Goal: Task Accomplishment & Management: Complete application form

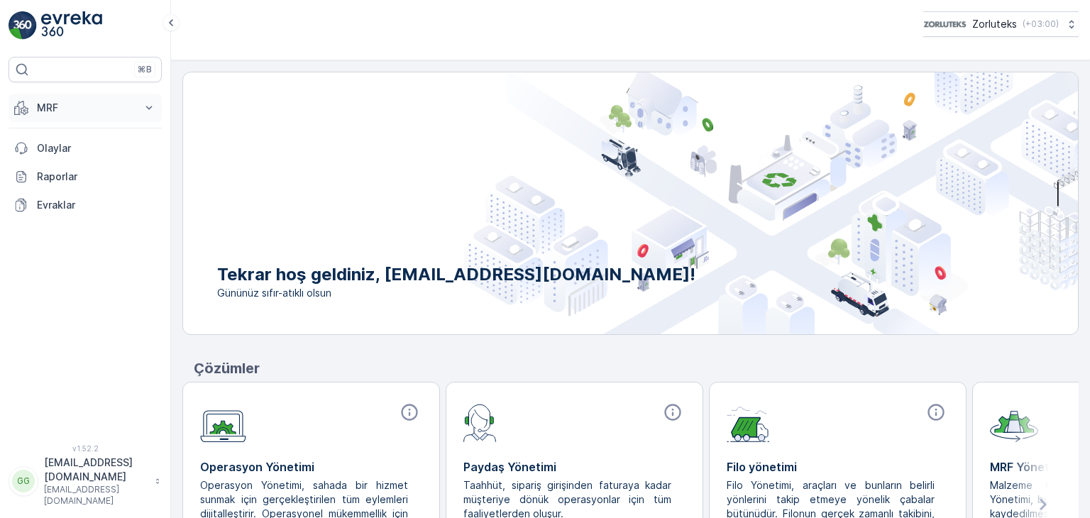
click at [61, 103] on p "MRF" at bounding box center [85, 108] width 96 height 14
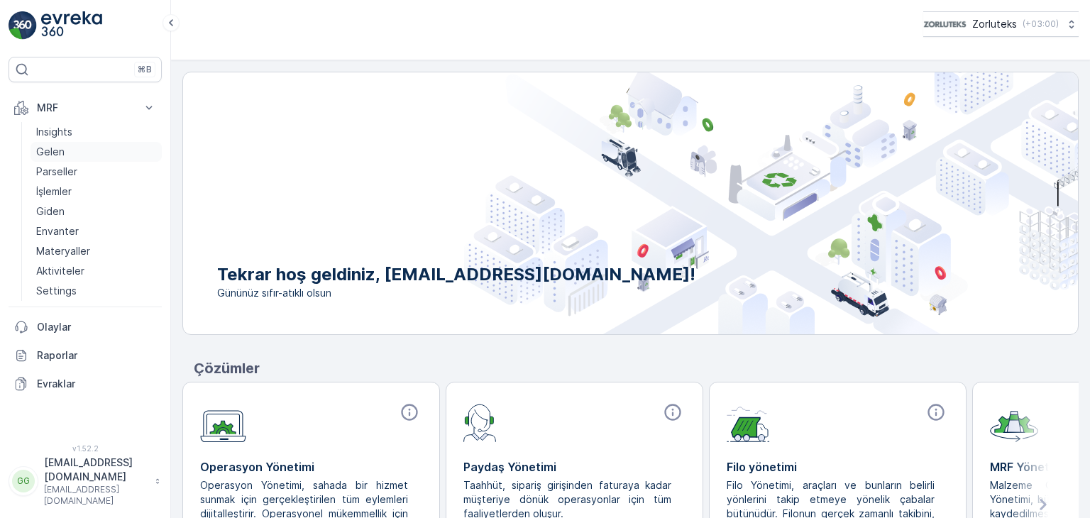
click at [55, 151] on p "Gelen" at bounding box center [50, 152] width 28 height 14
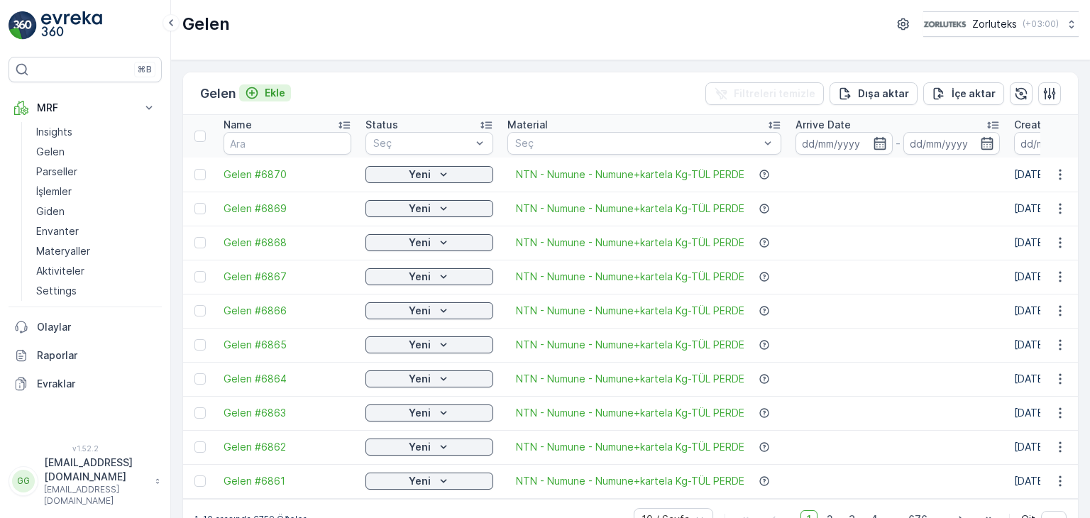
click at [273, 90] on p "Ekle" at bounding box center [275, 93] width 21 height 14
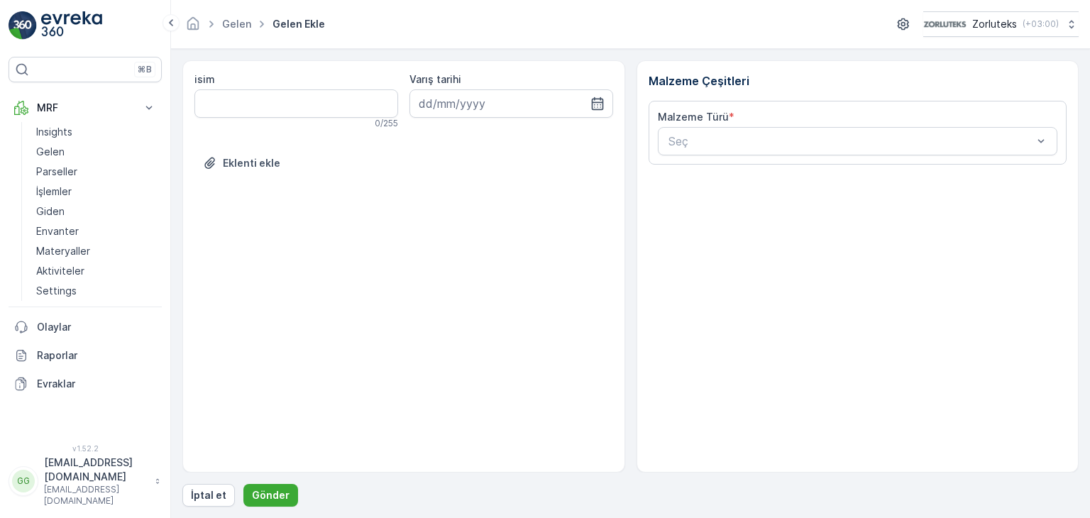
click at [544, 106] on input at bounding box center [511, 103] width 204 height 28
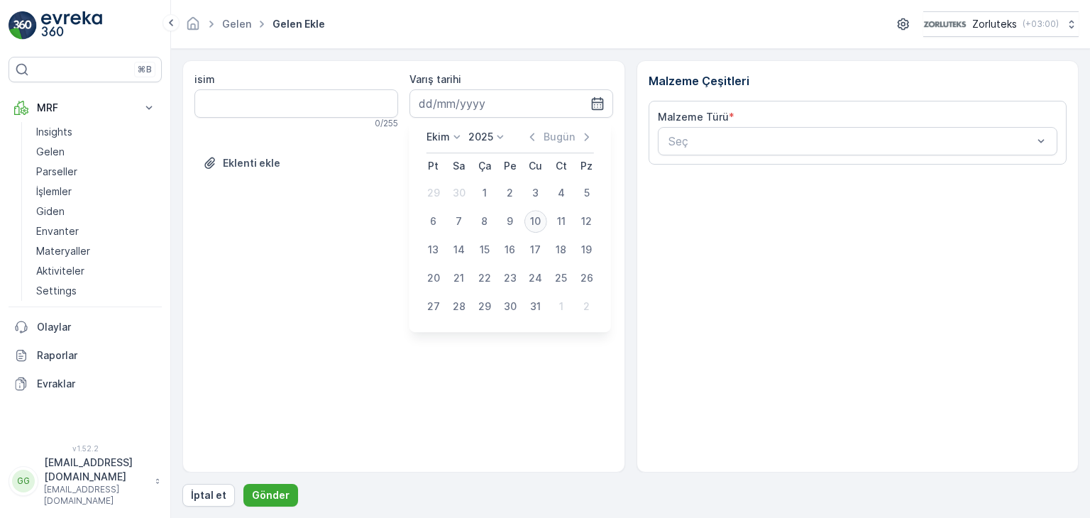
click at [536, 220] on div "10" at bounding box center [535, 221] width 23 height 23
type input "[DATE]"
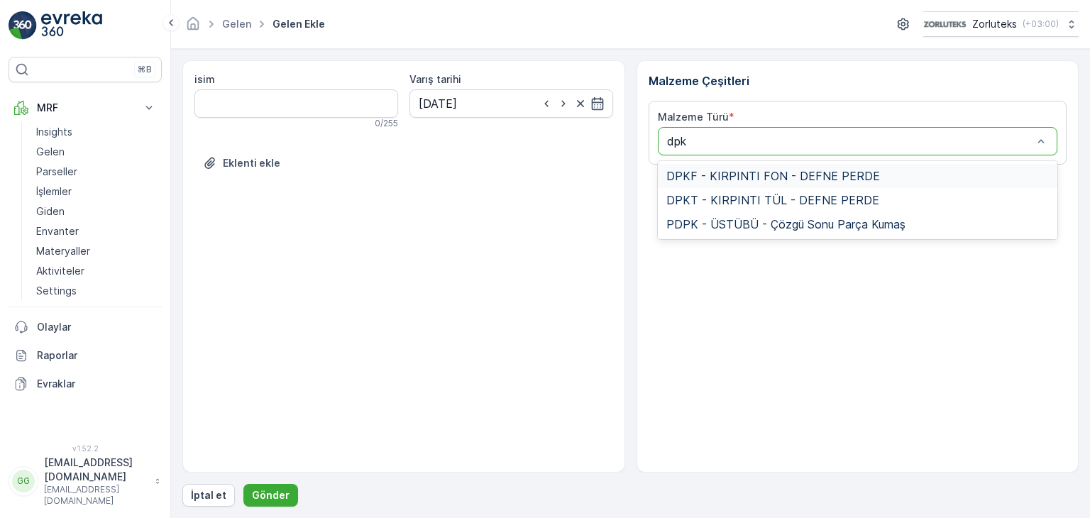
type input "dpkt"
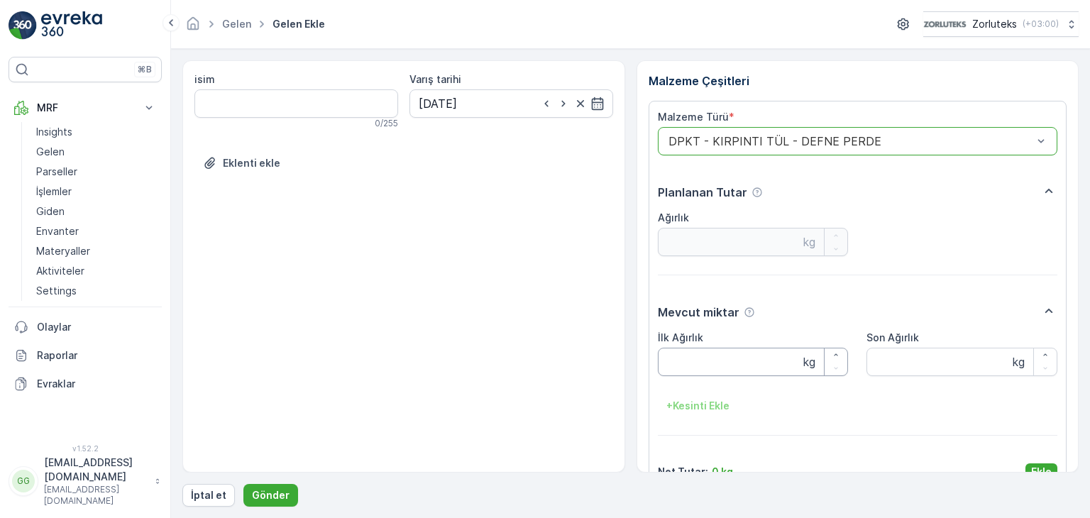
drag, startPoint x: 714, startPoint y: 361, endPoint x: 729, endPoint y: 350, distance: 18.3
click at [722, 360] on Ağırlık "İlk Ağırlık" at bounding box center [753, 362] width 191 height 28
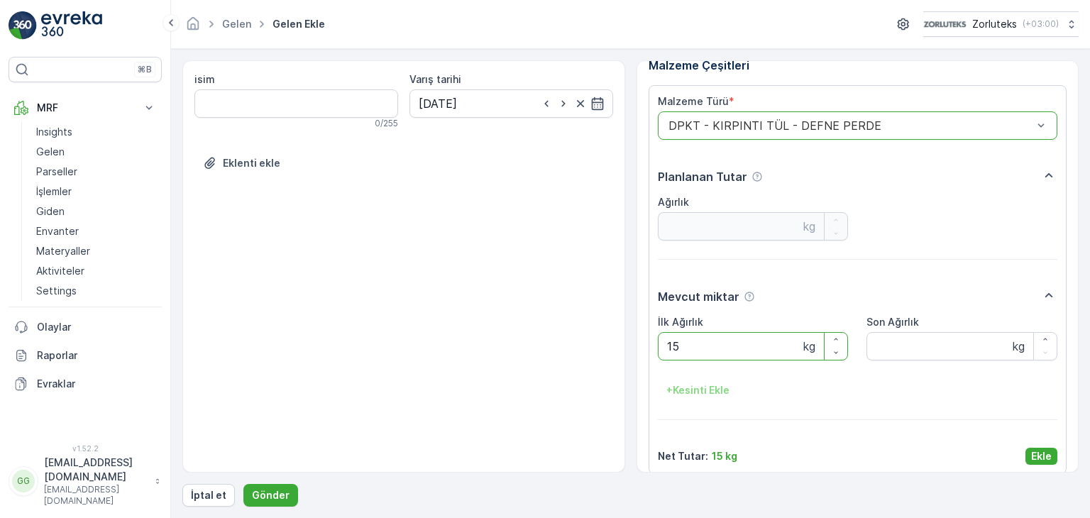
scroll to position [28, 0]
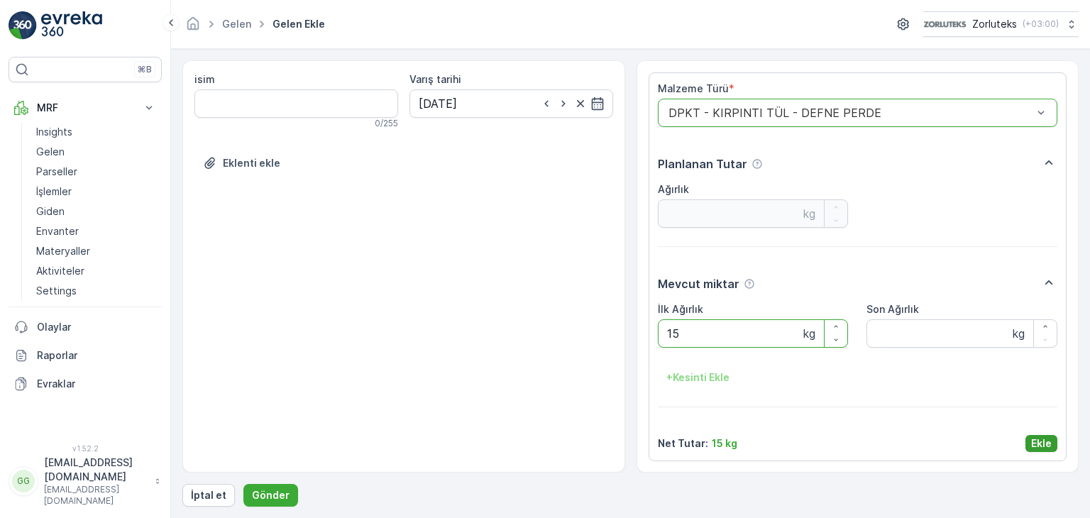
type Ağırlık "15"
click at [1046, 443] on p "Ekle" at bounding box center [1041, 443] width 21 height 14
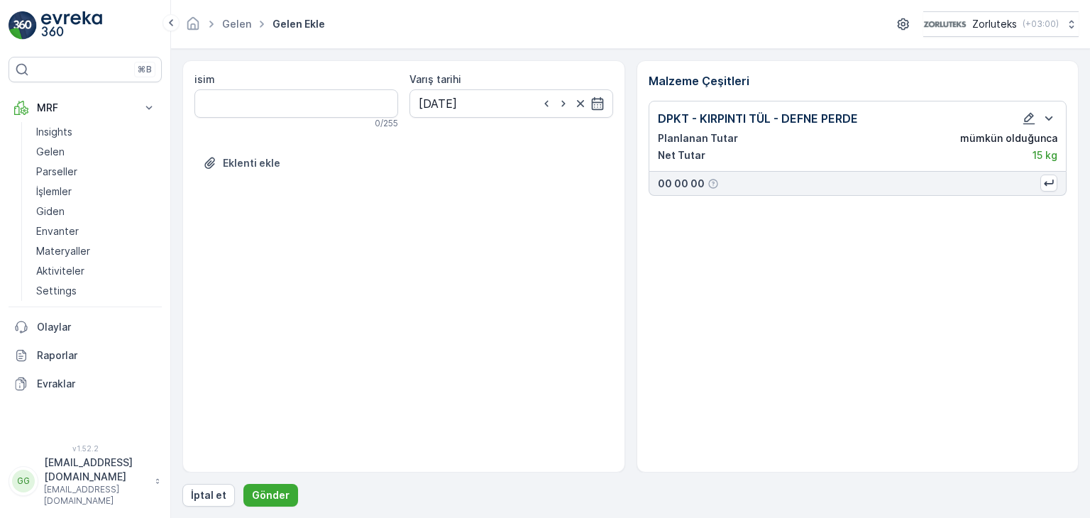
scroll to position [0, 0]
click at [275, 495] on p "Gönder" at bounding box center [271, 495] width 38 height 14
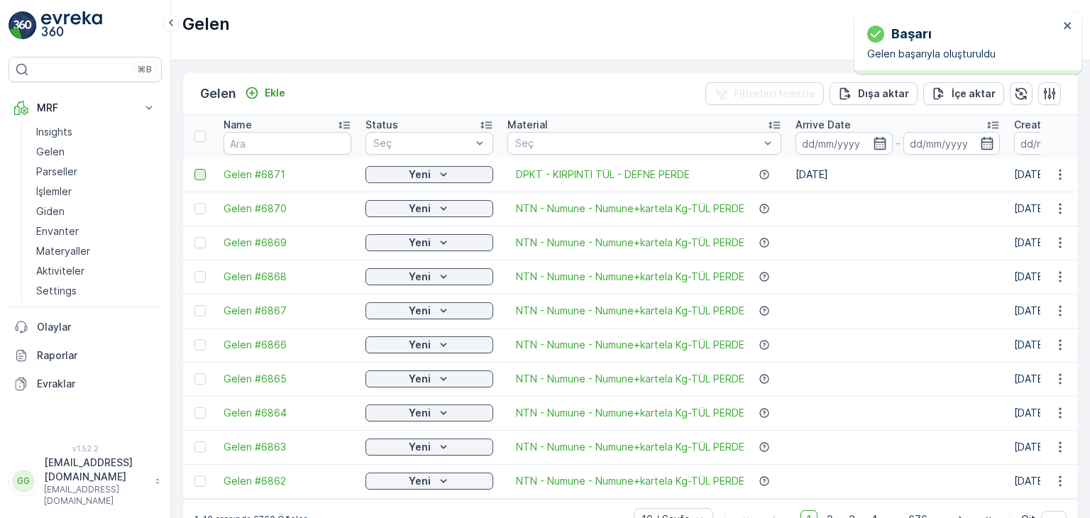
click at [195, 177] on div at bounding box center [199, 174] width 11 height 11
click at [194, 169] on input "checkbox" at bounding box center [194, 169] width 0 height 0
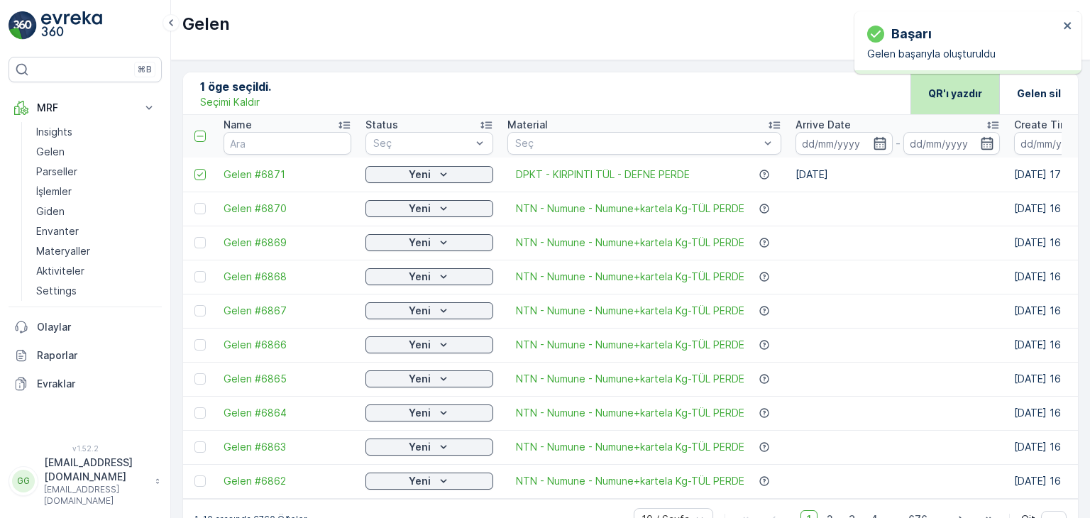
click at [932, 89] on p "QR'ı yazdır" at bounding box center [955, 94] width 54 height 14
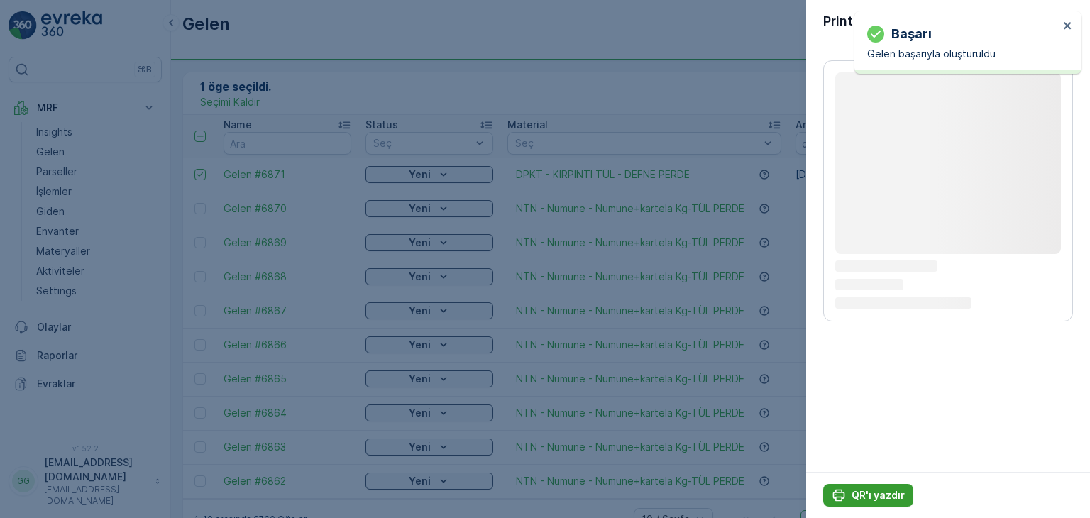
click at [892, 488] on p "QR'ı yazdır" at bounding box center [877, 495] width 53 height 14
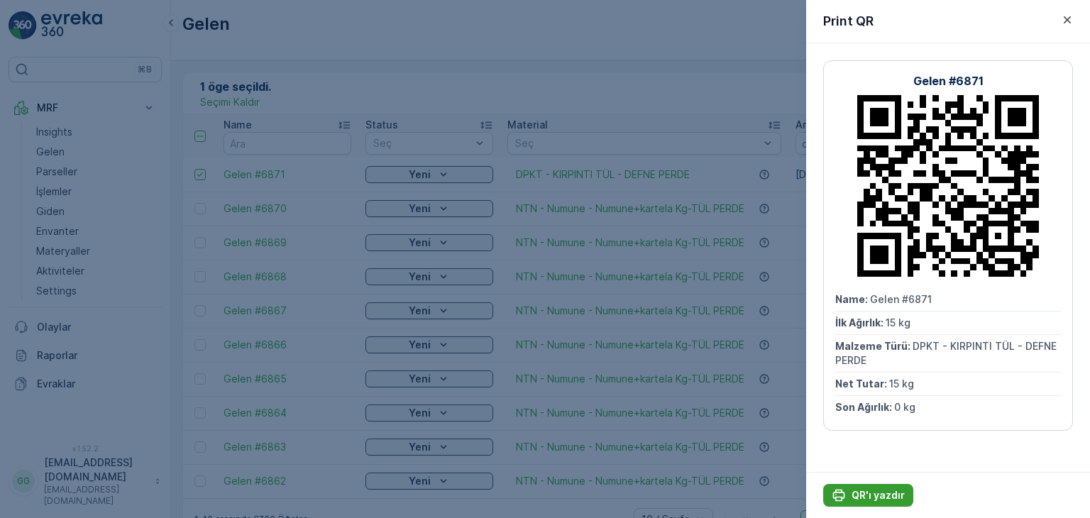
click at [892, 488] on p "QR'ı yazdır" at bounding box center [877, 495] width 53 height 14
click at [1068, 28] on button "button" at bounding box center [1067, 19] width 17 height 17
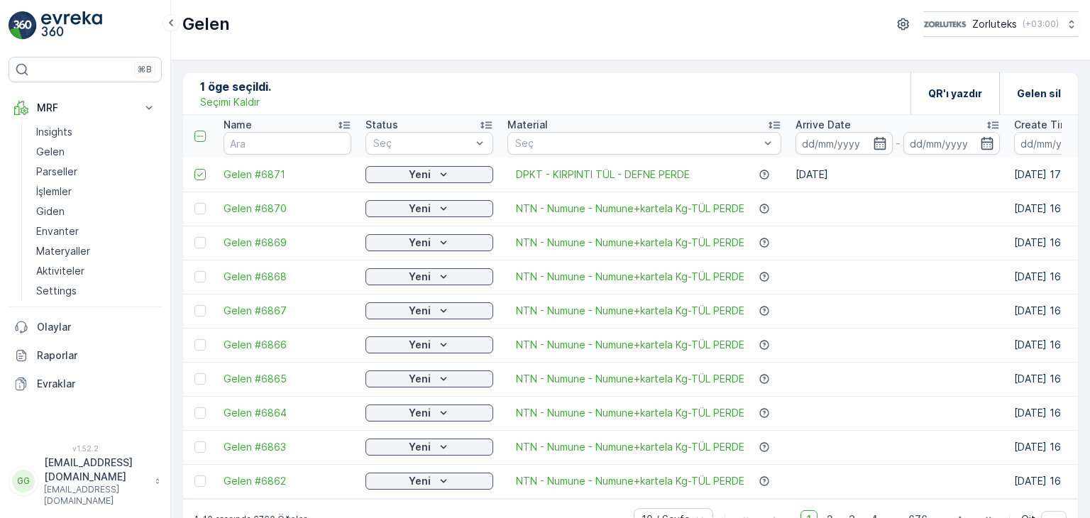
drag, startPoint x: 224, startPoint y: 100, endPoint x: 199, endPoint y: 121, distance: 32.8
click at [224, 100] on p "Seçimi Kaldır" at bounding box center [230, 102] width 60 height 14
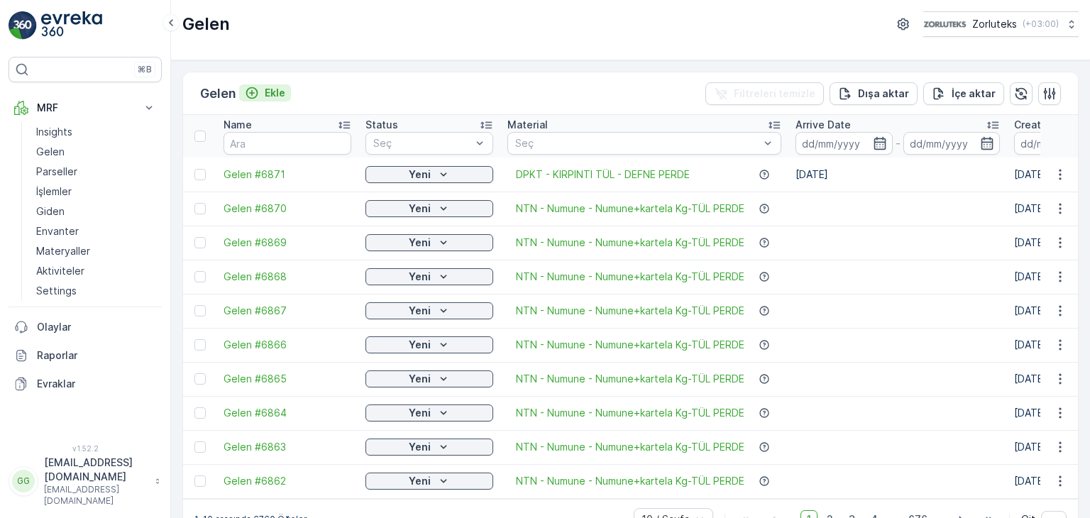
click at [277, 86] on p "Ekle" at bounding box center [275, 93] width 21 height 14
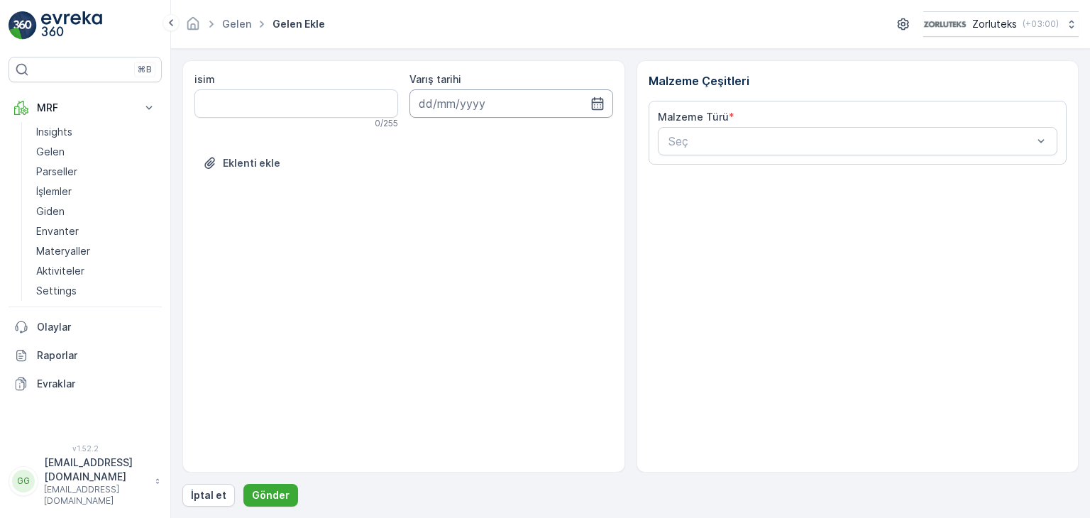
click at [582, 103] on input at bounding box center [511, 103] width 204 height 28
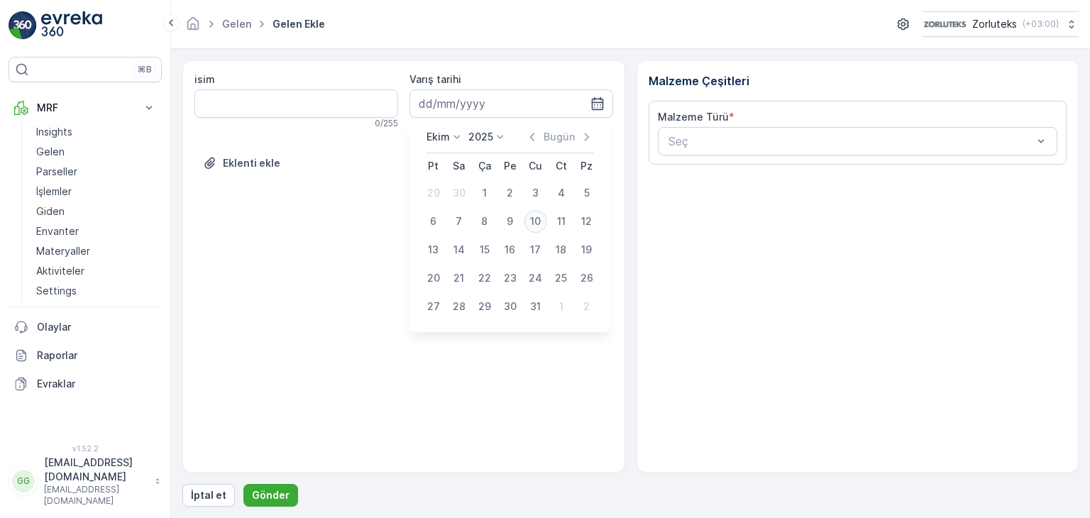
click at [532, 225] on div "10" at bounding box center [535, 221] width 23 height 23
type input "[DATE]"
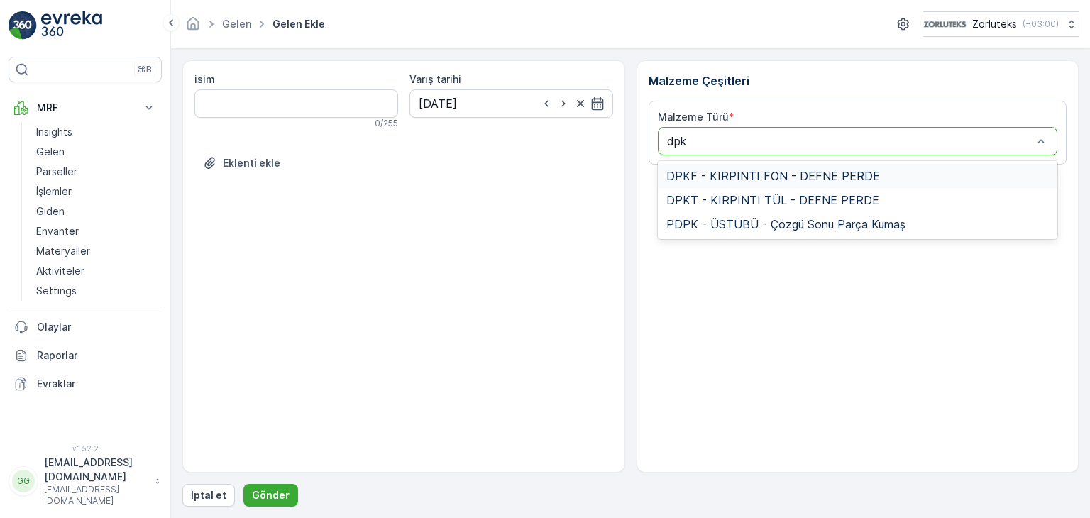
type input "dpkt"
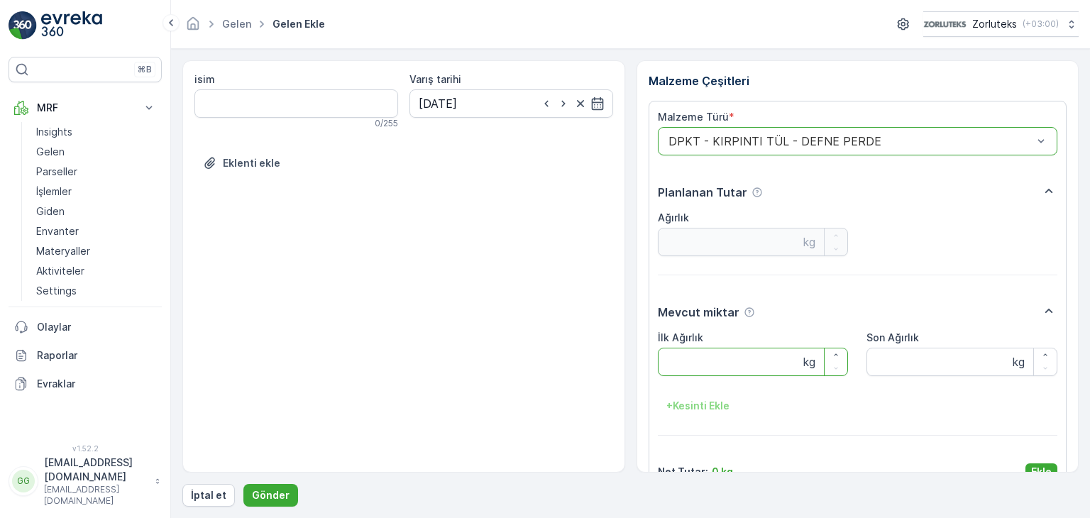
click at [718, 367] on Ağırlık "İlk Ağırlık" at bounding box center [753, 362] width 191 height 28
click at [876, 144] on div at bounding box center [850, 141] width 367 height 13
drag, startPoint x: 887, startPoint y: 136, endPoint x: 457, endPoint y: 131, distance: 430.0
click at [457, 131] on div "isim 0 / 255 Varış tarihi [DATE] Eklenti ekle Malzeme Çeşitleri Malzeme Türü * …" at bounding box center [630, 266] width 896 height 412
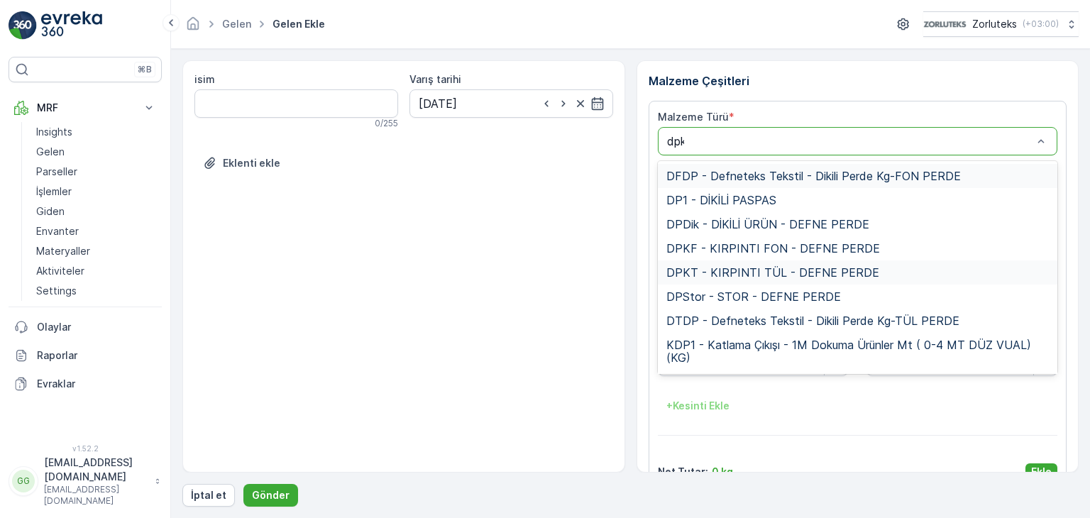
type input "dpkf"
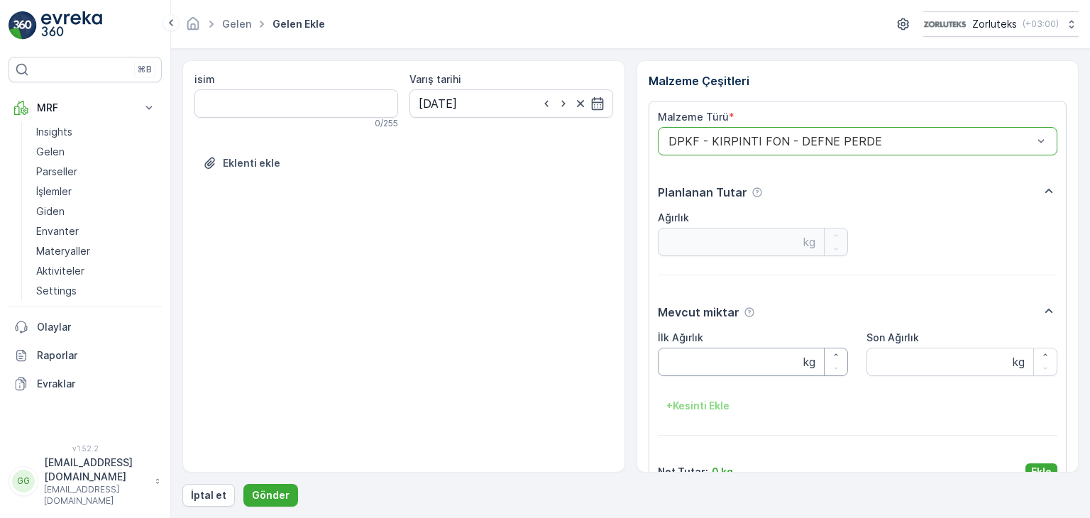
click at [726, 367] on Ağırlık "İlk Ağırlık" at bounding box center [753, 362] width 191 height 28
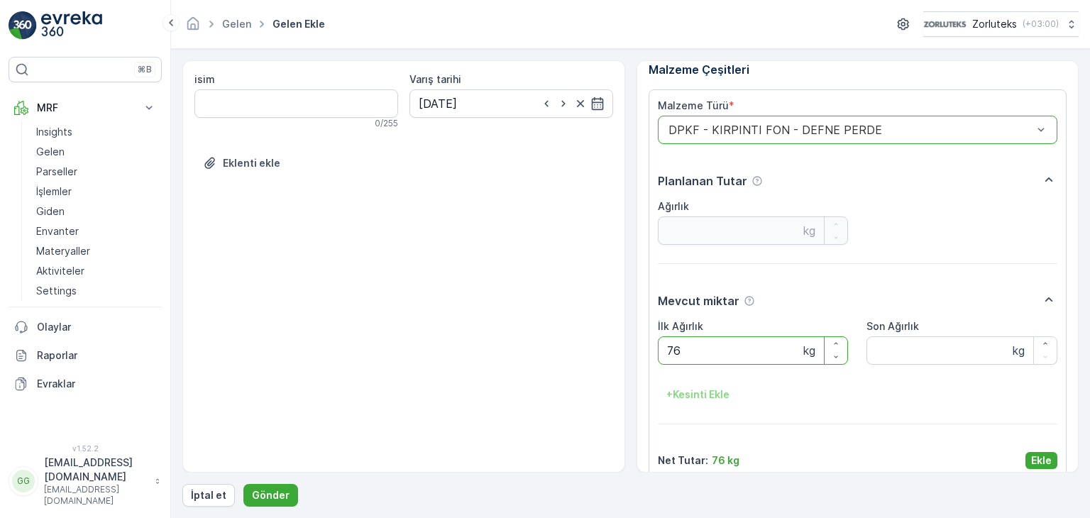
scroll to position [28, 0]
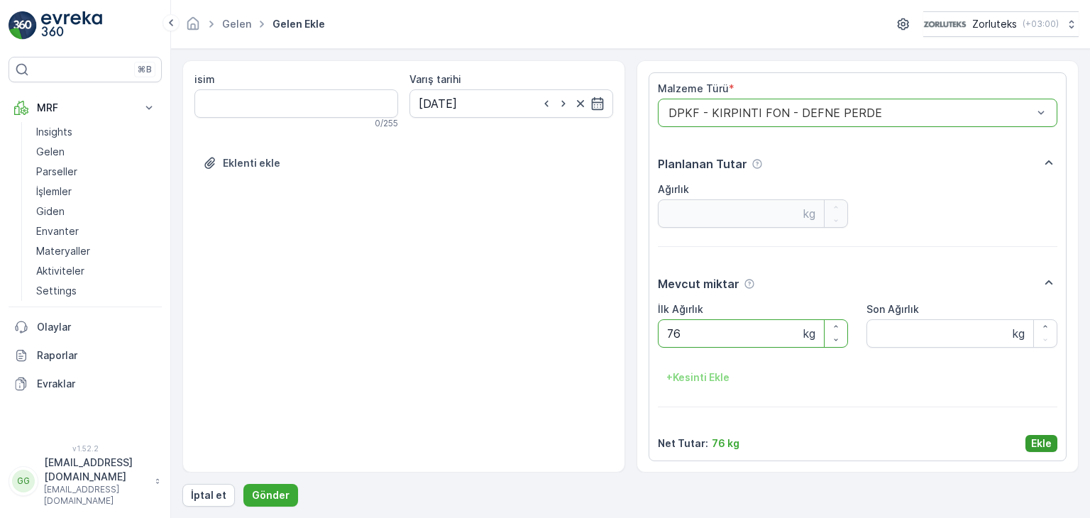
type Ağırlık "76"
click at [1044, 446] on p "Ekle" at bounding box center [1041, 443] width 21 height 14
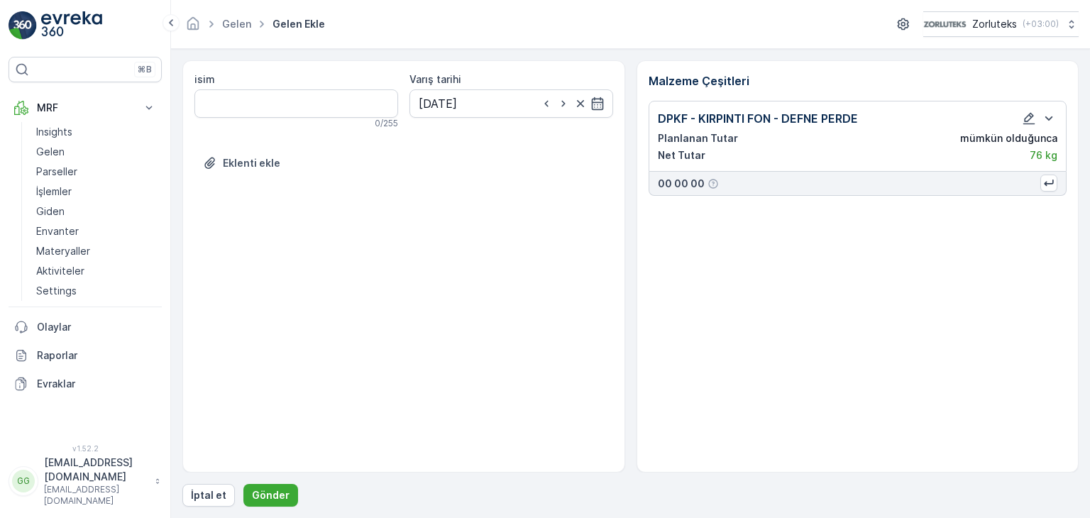
scroll to position [0, 0]
click at [277, 494] on p "Gönder" at bounding box center [271, 495] width 38 height 14
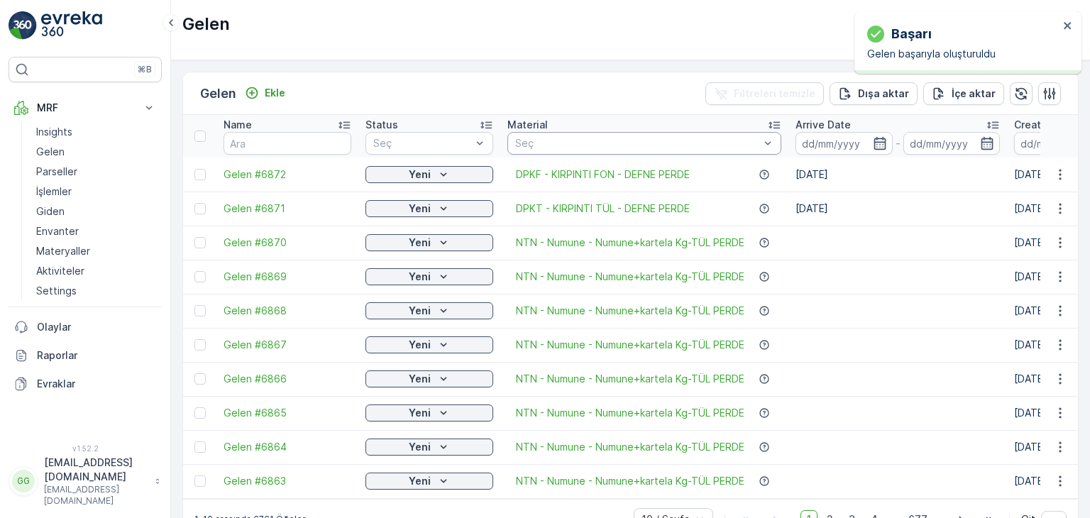
drag, startPoint x: 204, startPoint y: 172, endPoint x: 701, endPoint y: 133, distance: 498.2
click at [204, 172] on div at bounding box center [199, 174] width 11 height 11
click at [194, 169] on input "checkbox" at bounding box center [194, 169] width 0 height 0
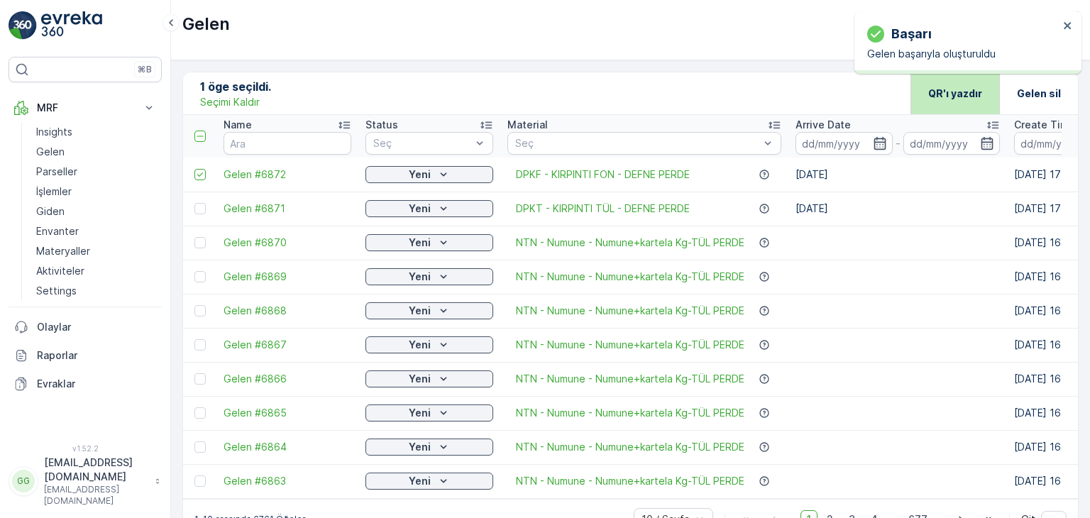
click at [944, 91] on p "QR'ı yazdır" at bounding box center [955, 94] width 54 height 14
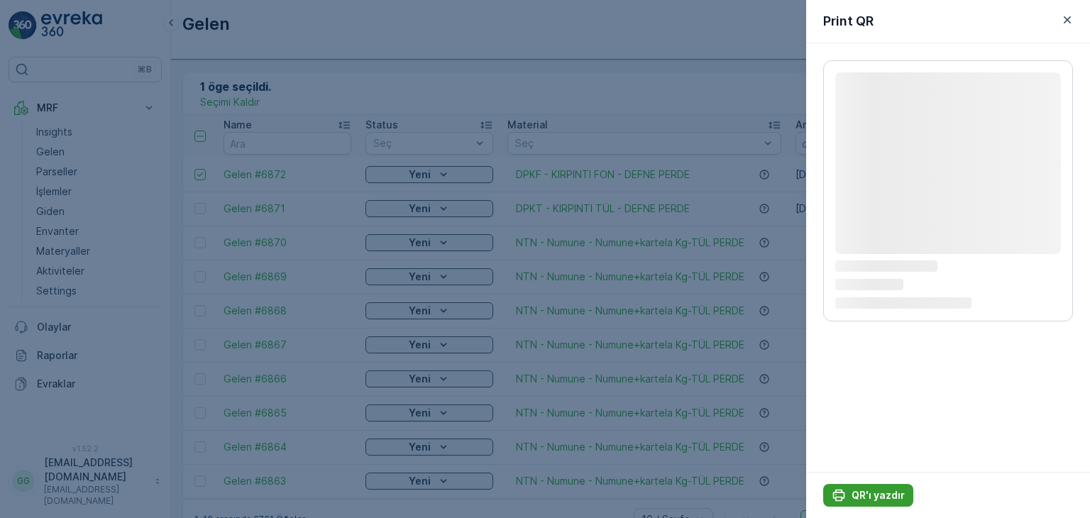
click at [866, 494] on p "QR'ı yazdır" at bounding box center [877, 495] width 53 height 14
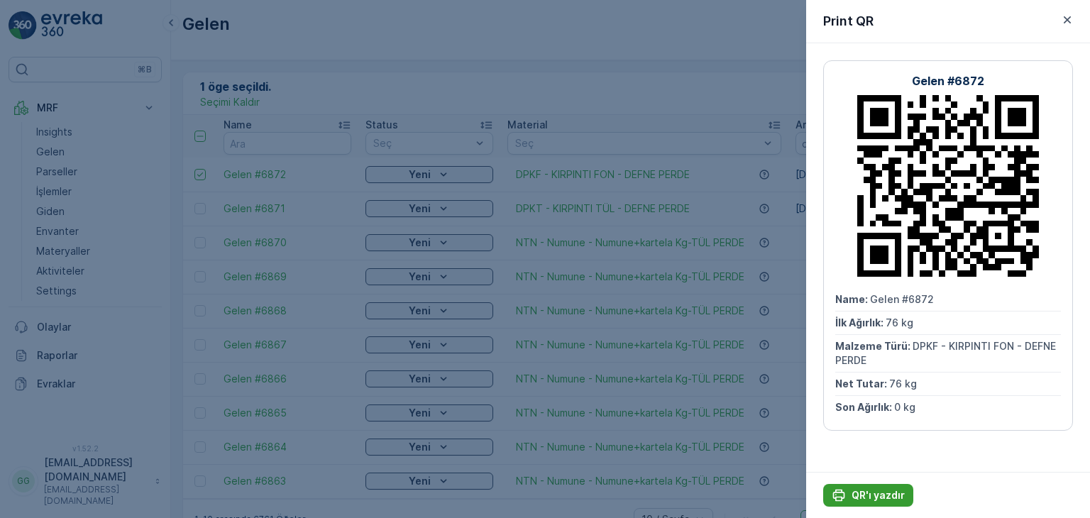
click at [868, 488] on p "QR'ı yazdır" at bounding box center [877, 495] width 53 height 14
click at [1063, 22] on icon "button" at bounding box center [1067, 20] width 14 height 14
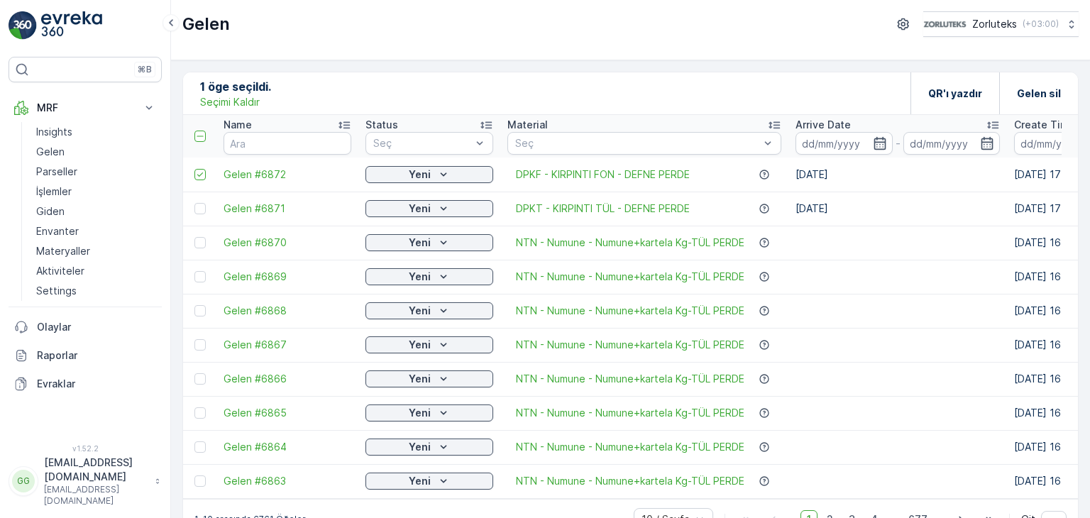
click at [246, 98] on p "Seçimi Kaldır" at bounding box center [230, 102] width 60 height 14
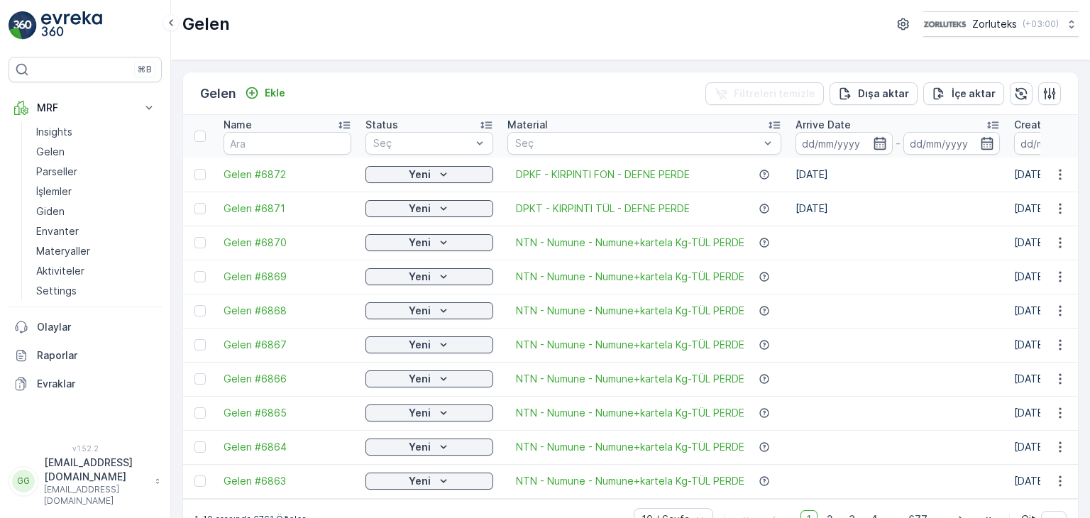
click at [291, 84] on div "Ekle" at bounding box center [265, 93] width 52 height 18
click at [280, 98] on p "Ekle" at bounding box center [275, 93] width 21 height 14
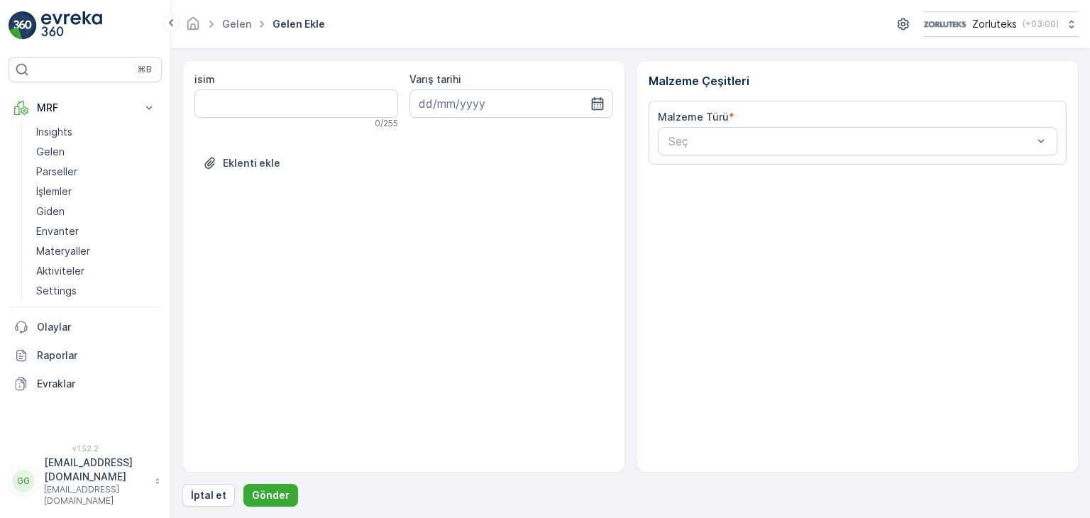
click at [590, 96] on icon "button" at bounding box center [597, 103] width 14 height 14
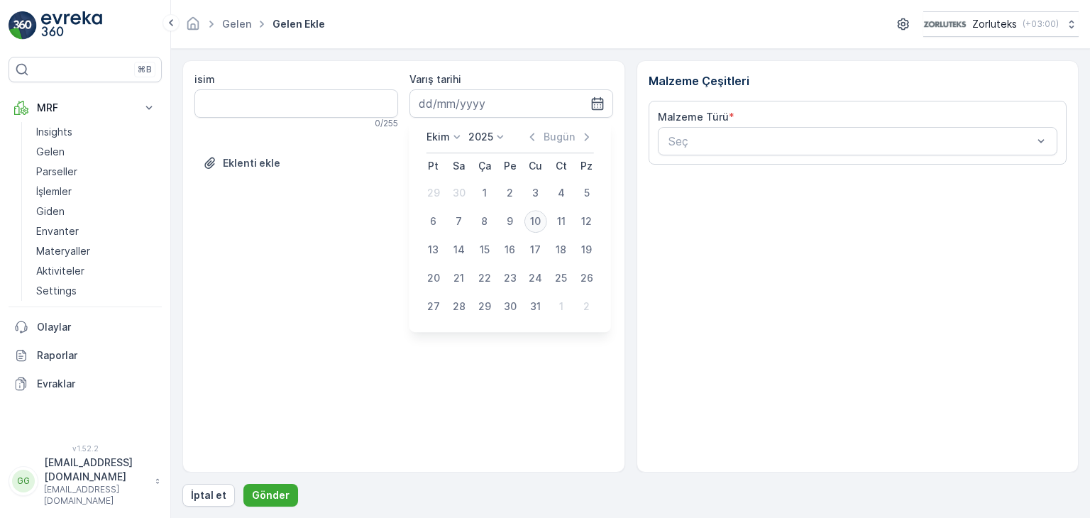
click at [528, 219] on div "10" at bounding box center [535, 221] width 23 height 23
type input "[DATE]"
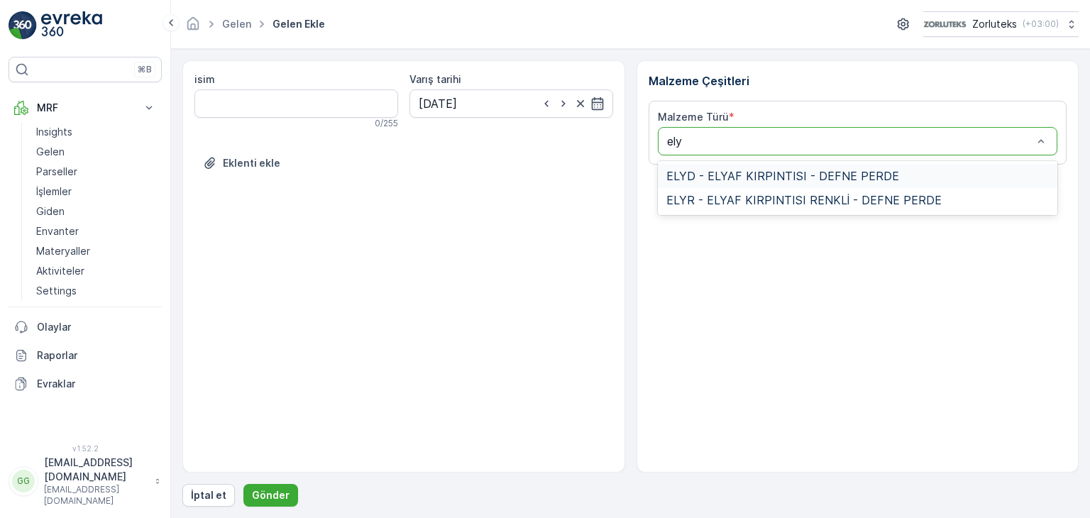
type input "elyd"
click at [758, 171] on span "ELYD - ELYAF KIRPINTISI - DEFNE PERDE" at bounding box center [782, 176] width 233 height 13
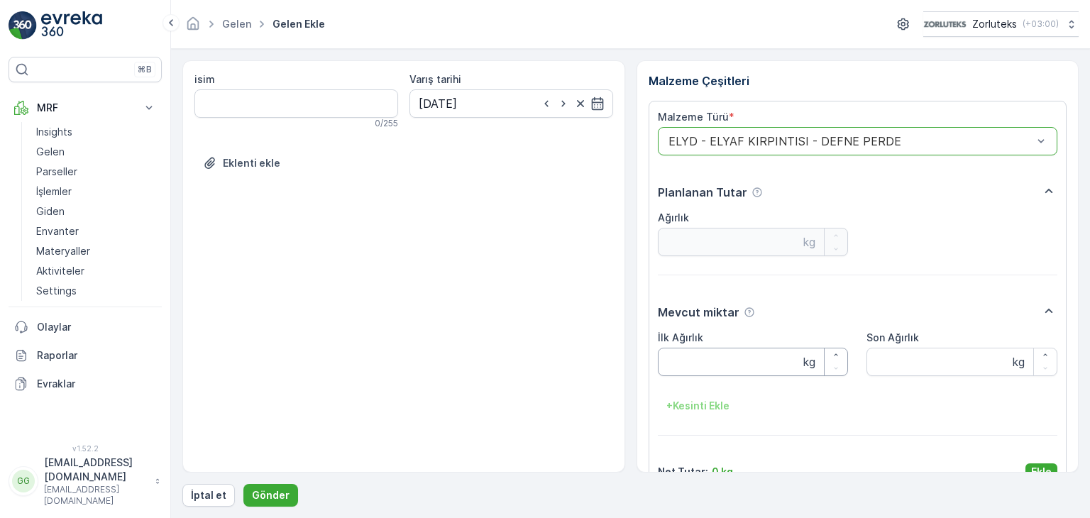
click at [673, 362] on Ağırlık "İlk Ağırlık" at bounding box center [753, 362] width 191 height 28
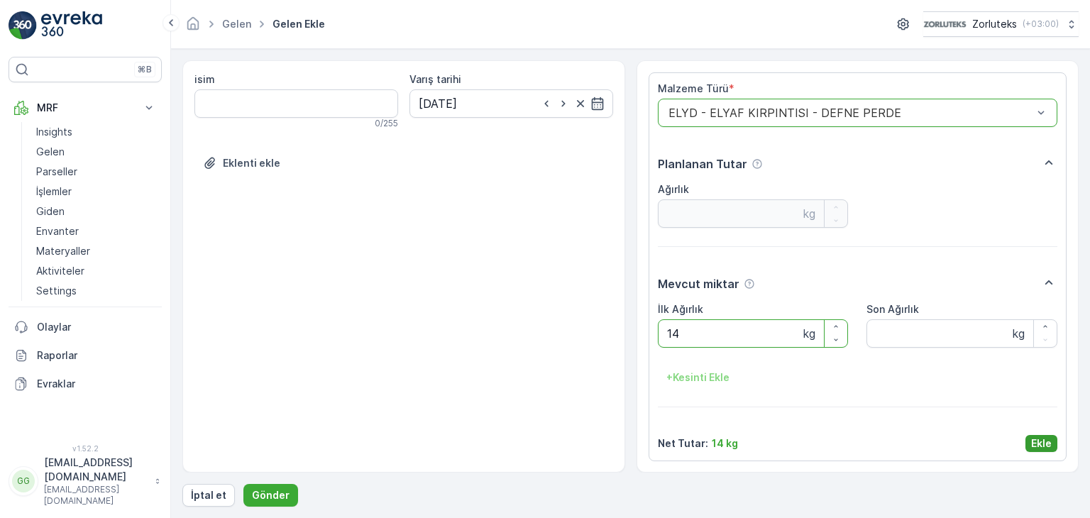
type Ağırlık "14"
click at [1040, 438] on p "Ekle" at bounding box center [1041, 443] width 21 height 14
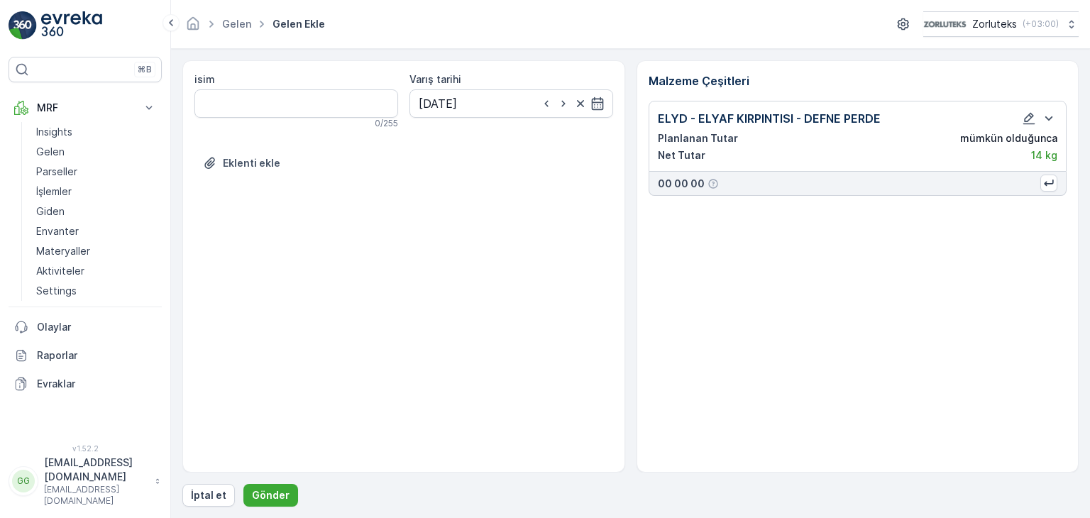
scroll to position [0, 0]
click at [272, 482] on div "isim 0 / 255 Varış tarihi [DATE] Eklenti ekle Malzeme Çeşitleri ELYD - ELYAF KI…" at bounding box center [630, 283] width 896 height 446
click at [270, 491] on p "Gönder" at bounding box center [271, 495] width 38 height 14
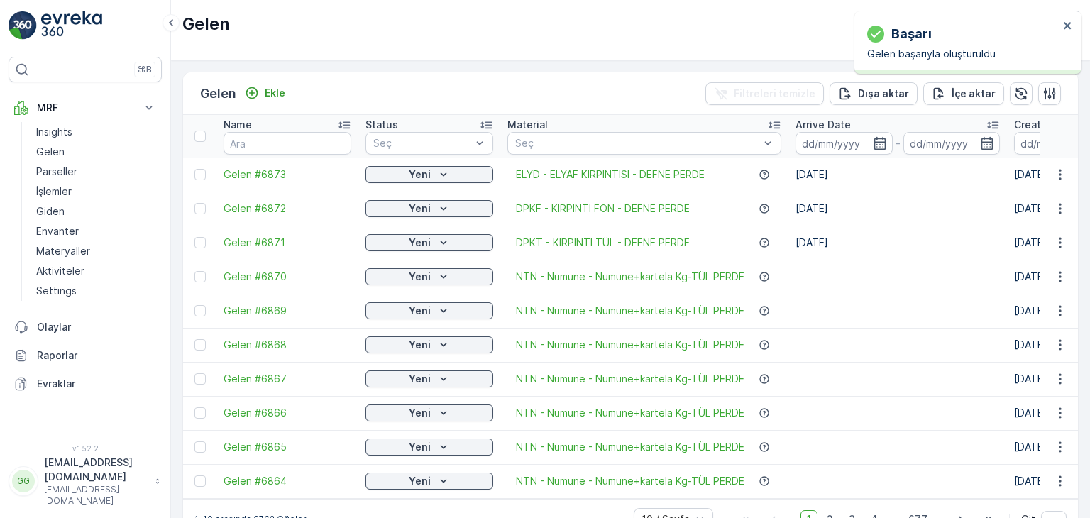
click at [193, 168] on td at bounding box center [199, 174] width 33 height 34
click at [196, 169] on div at bounding box center [199, 174] width 11 height 11
click at [194, 169] on input "checkbox" at bounding box center [194, 169] width 0 height 0
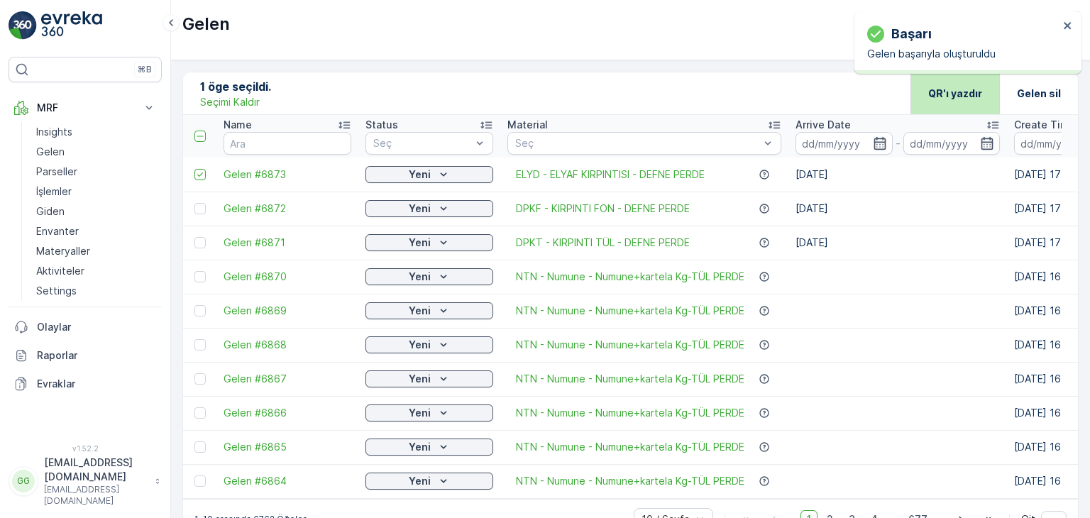
click at [922, 89] on div "QR'ı yazdır" at bounding box center [954, 93] width 89 height 42
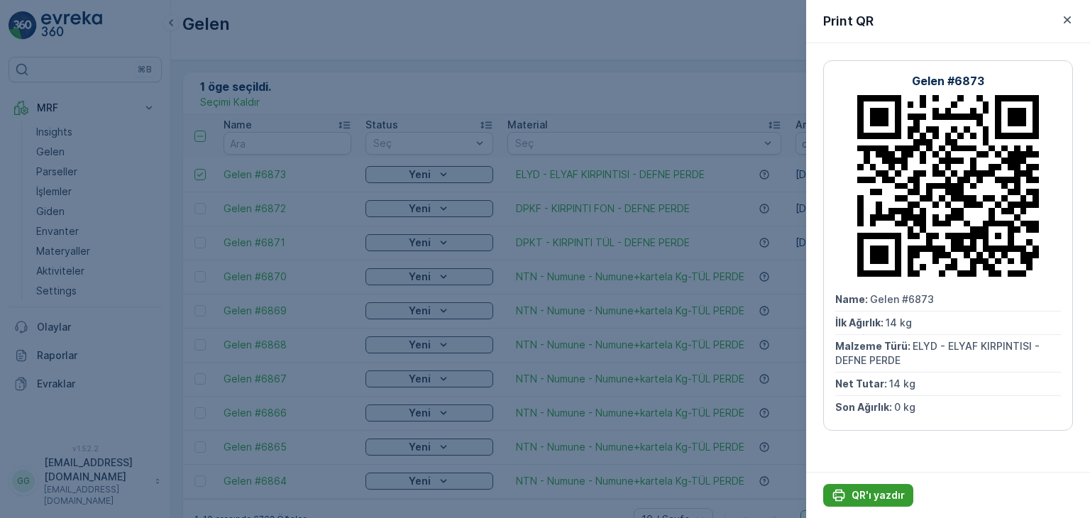
click at [890, 494] on p "QR'ı yazdır" at bounding box center [877, 495] width 53 height 14
click at [1064, 13] on icon "button" at bounding box center [1067, 20] width 14 height 14
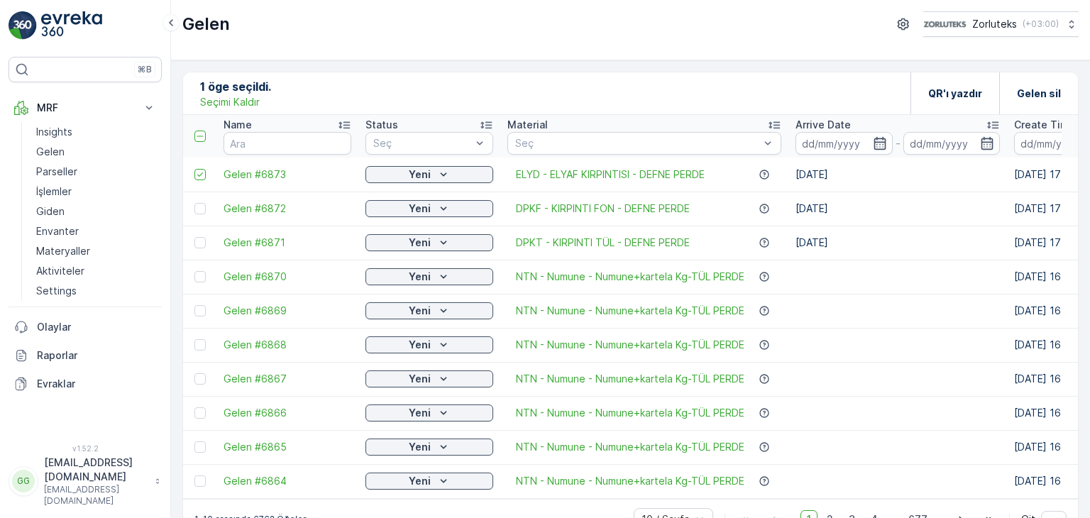
click at [244, 100] on p "Seçimi Kaldır" at bounding box center [230, 102] width 60 height 14
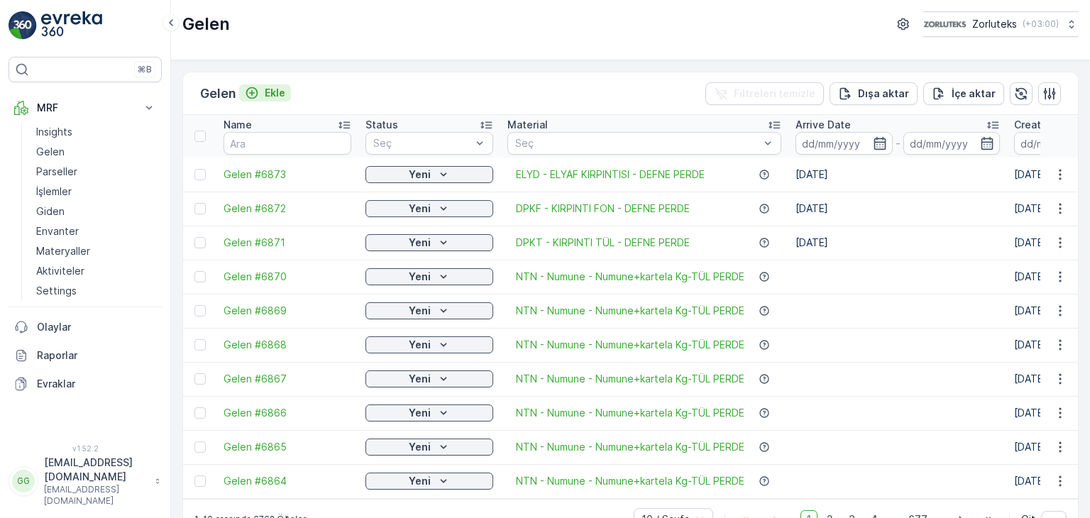
click at [265, 86] on div "Ekle" at bounding box center [265, 93] width 40 height 14
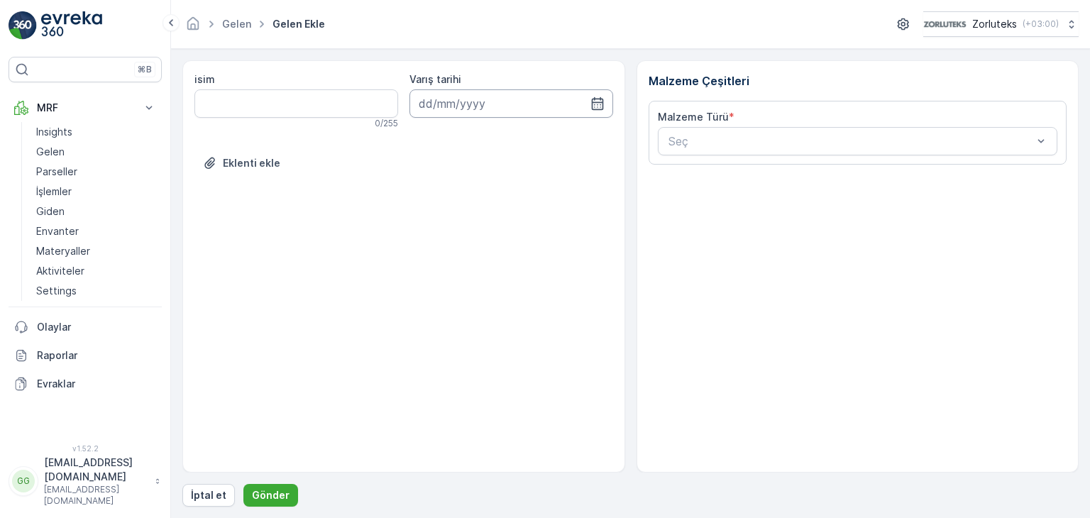
click at [529, 106] on input at bounding box center [511, 103] width 204 height 28
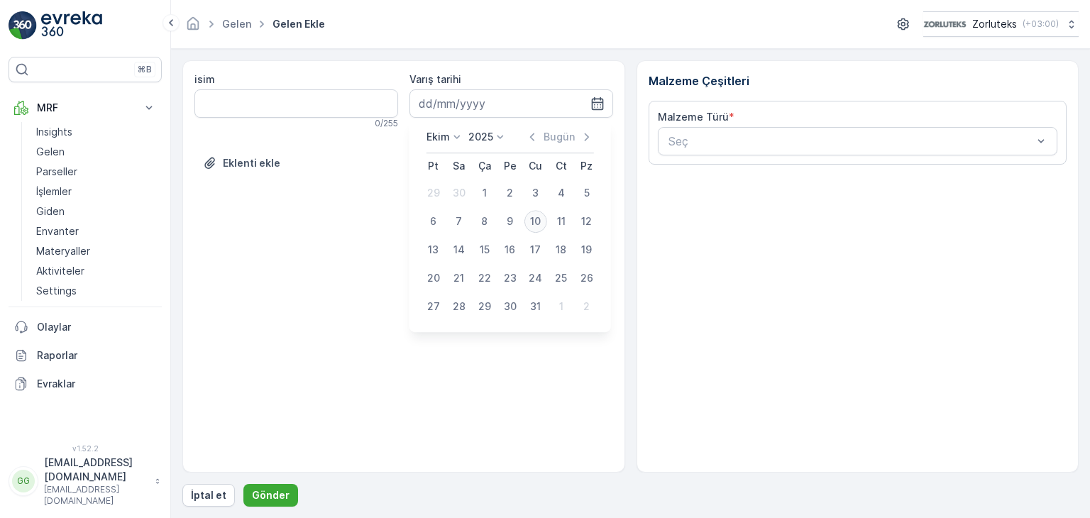
click at [540, 216] on div "10" at bounding box center [535, 221] width 23 height 23
type input "[DATE]"
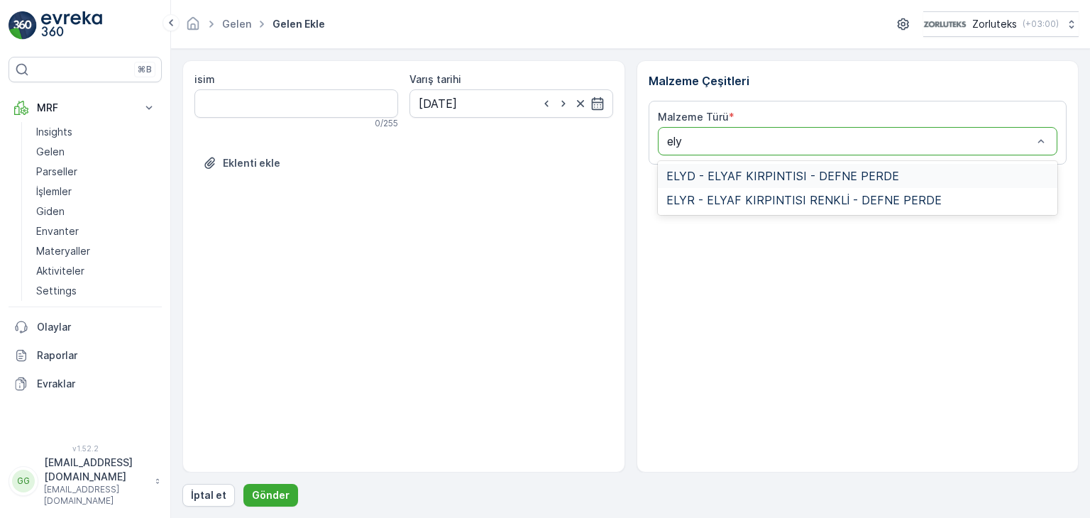
type input "elyr"
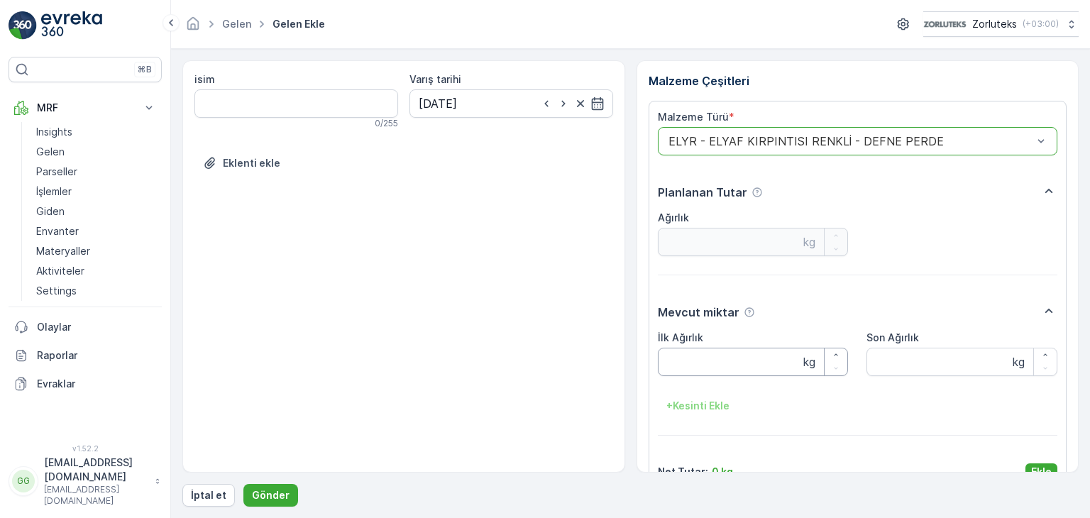
click at [697, 351] on Ağırlık "İlk Ağırlık" at bounding box center [753, 362] width 191 height 28
type Ağırlık "21"
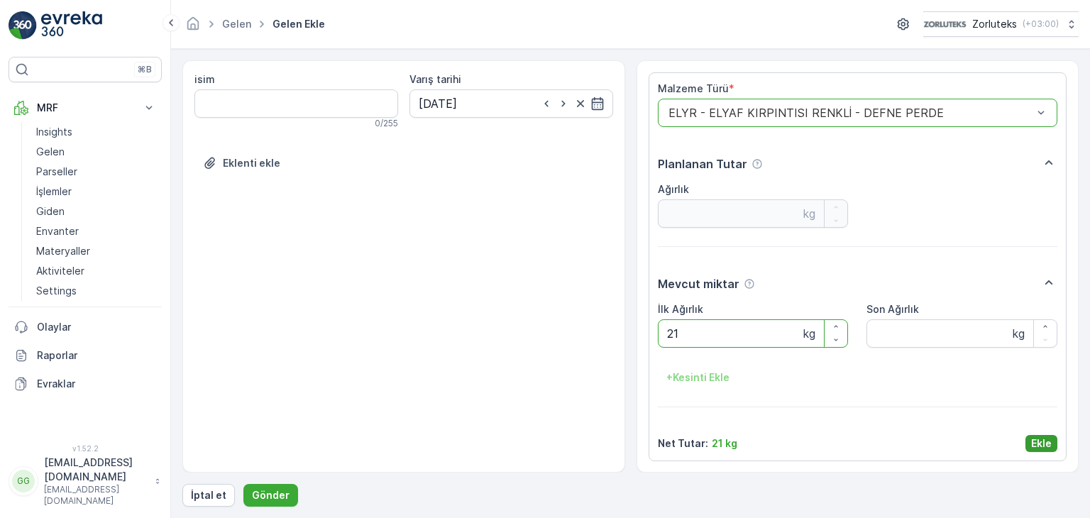
click at [1032, 441] on p "Ekle" at bounding box center [1041, 443] width 21 height 14
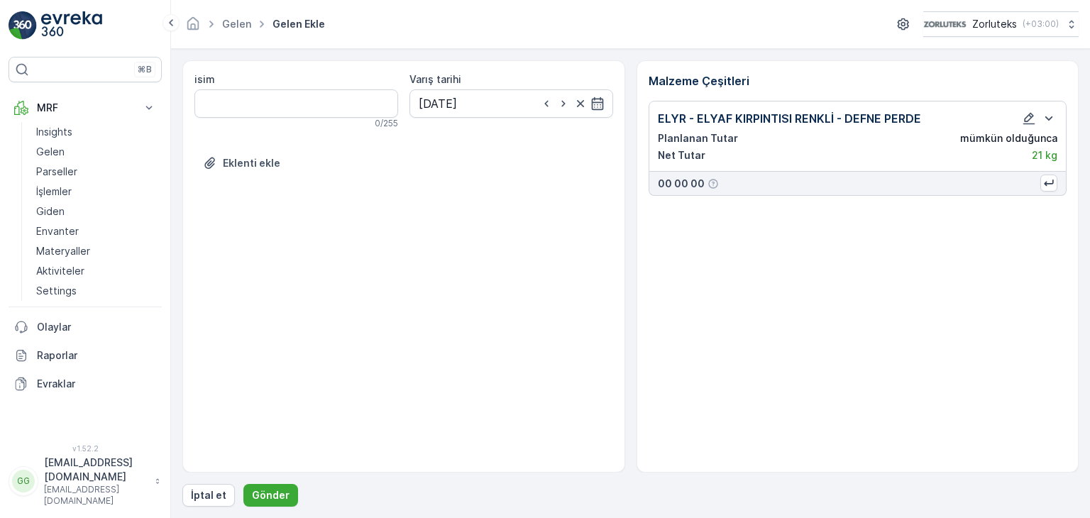
scroll to position [0, 0]
click at [264, 487] on button "Gönder" at bounding box center [270, 495] width 55 height 23
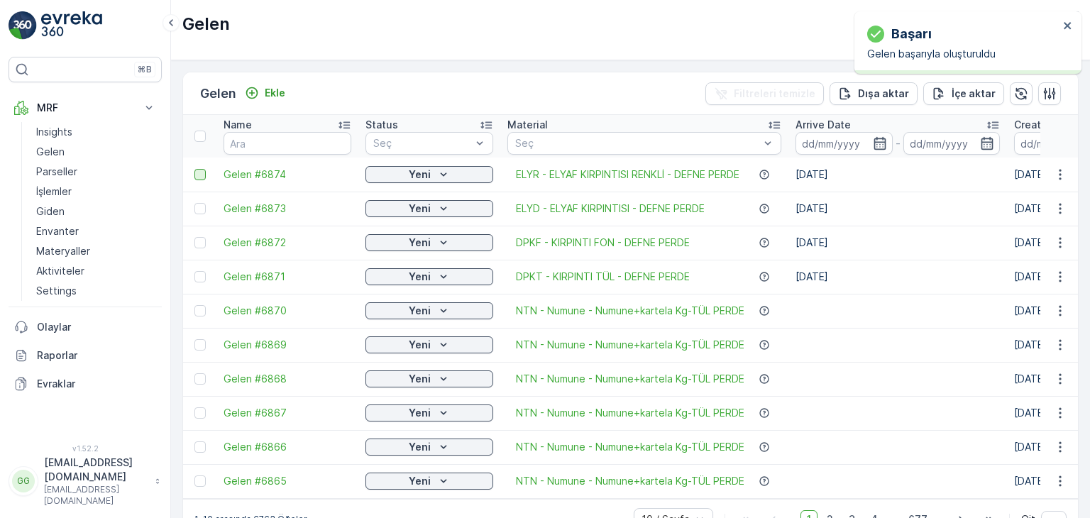
click at [200, 173] on div at bounding box center [199, 174] width 11 height 11
click at [194, 169] on input "checkbox" at bounding box center [194, 169] width 0 height 0
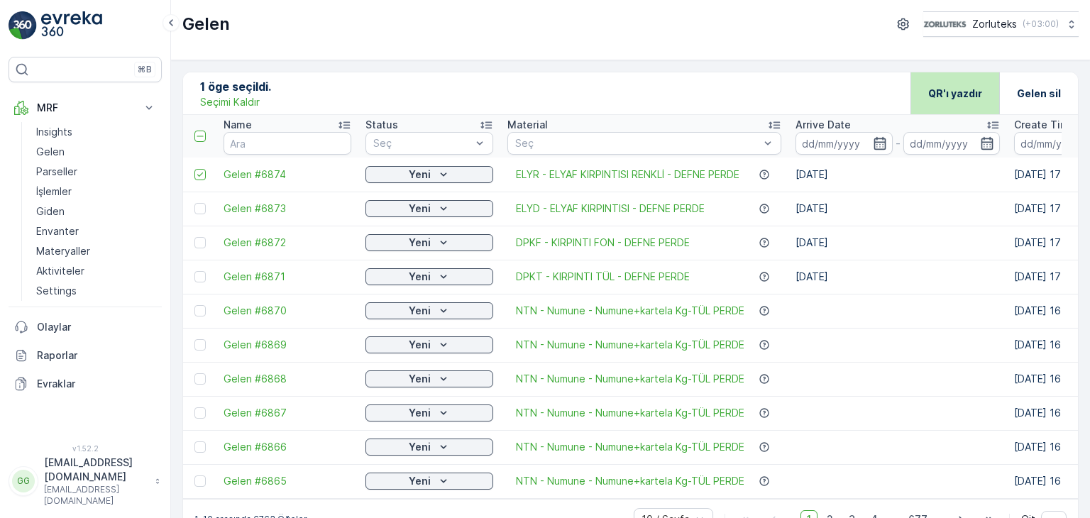
click at [942, 104] on div "QR'ı yazdır" at bounding box center [955, 93] width 54 height 42
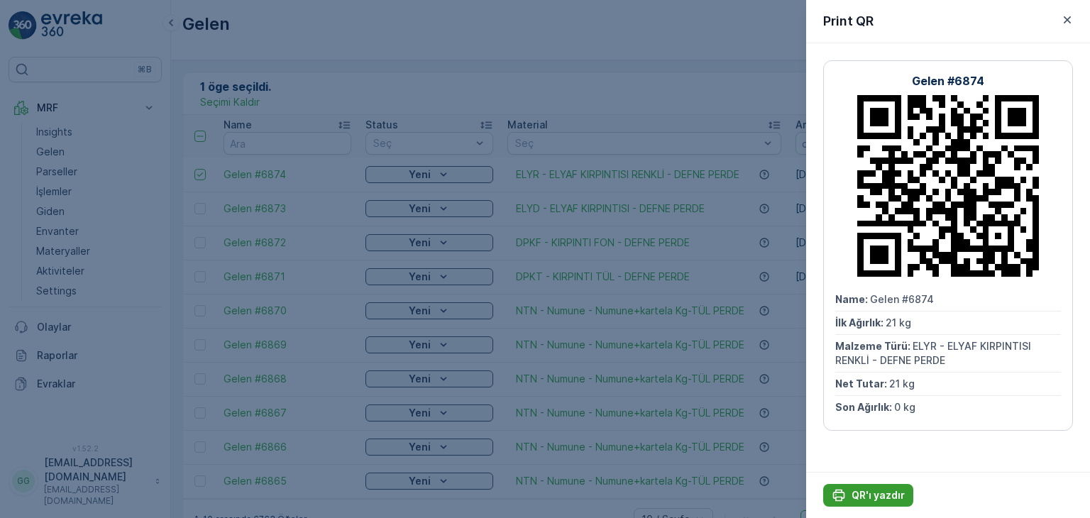
click at [877, 488] on p "QR'ı yazdır" at bounding box center [877, 495] width 53 height 14
click at [1065, 16] on icon "button" at bounding box center [1067, 20] width 14 height 14
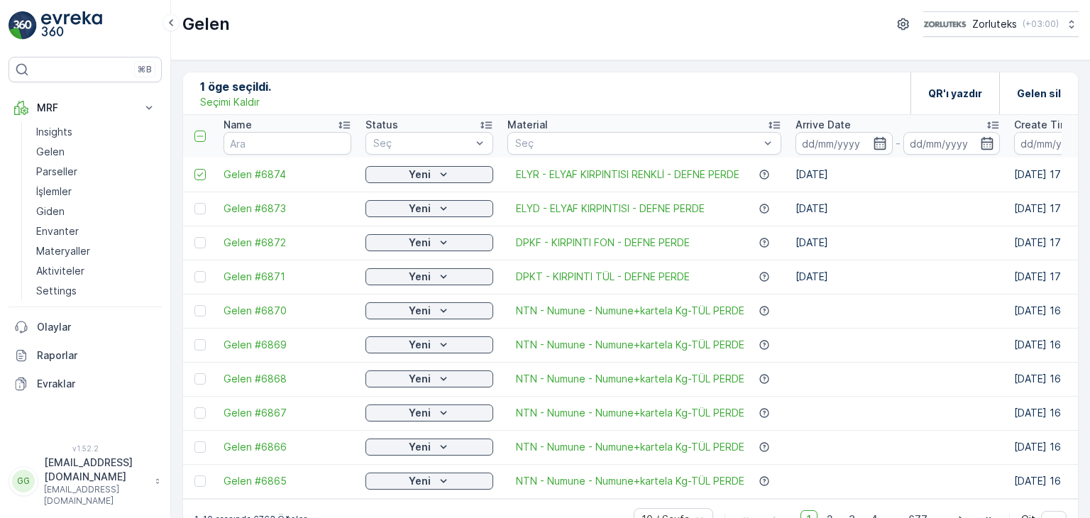
drag, startPoint x: 238, startPoint y: 100, endPoint x: 310, endPoint y: 87, distance: 73.5
click at [238, 100] on p "Seçimi Kaldır" at bounding box center [230, 102] width 60 height 14
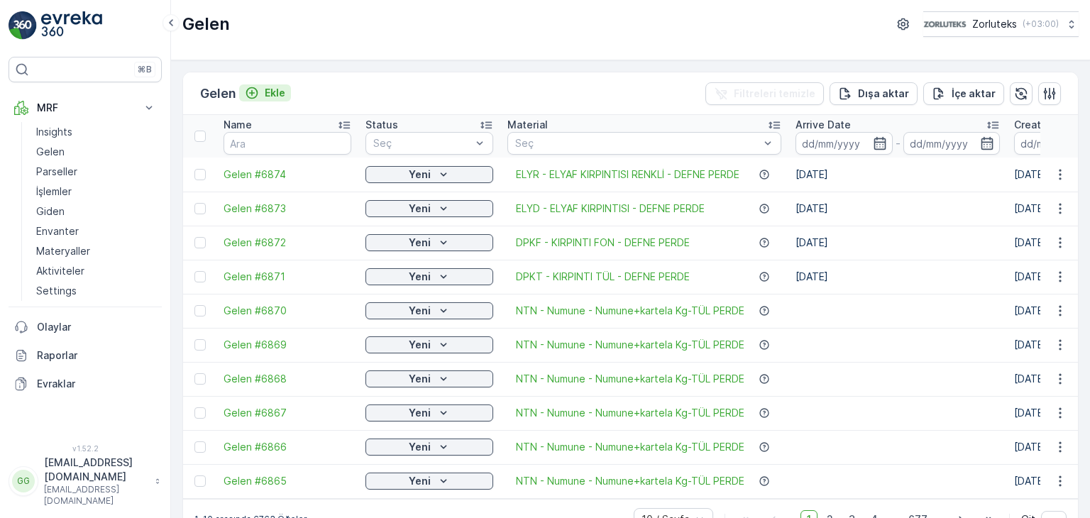
click at [289, 91] on button "Ekle" at bounding box center [265, 92] width 52 height 17
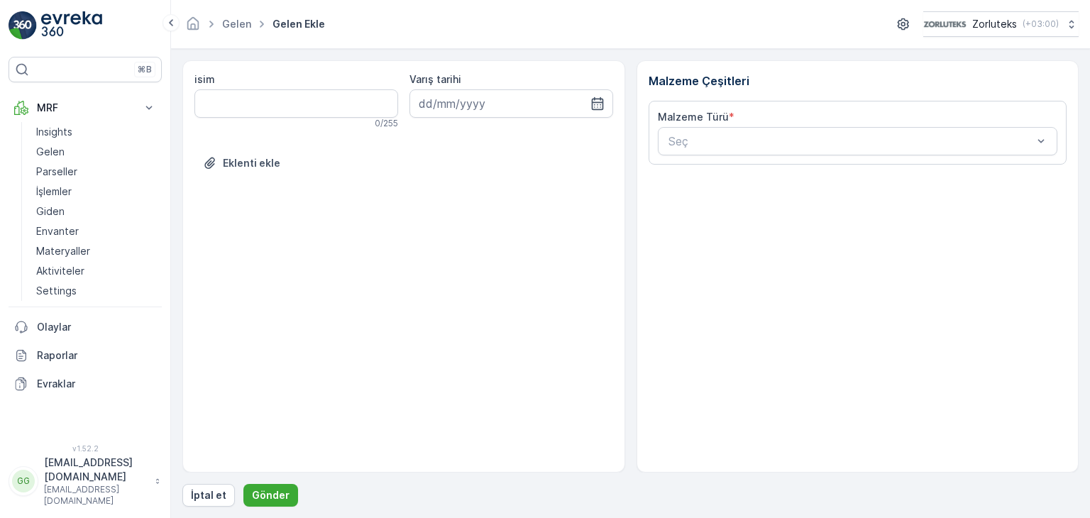
click at [542, 117] on div "Varış tarihi" at bounding box center [511, 100] width 204 height 57
click at [508, 103] on input at bounding box center [511, 103] width 204 height 28
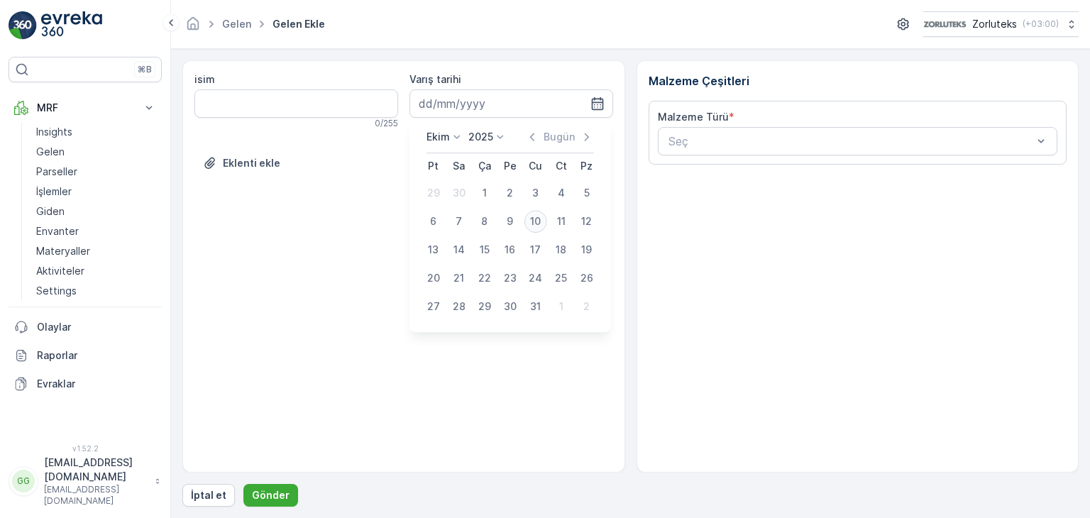
click at [534, 214] on div "10" at bounding box center [535, 221] width 23 height 23
type input "[DATE]"
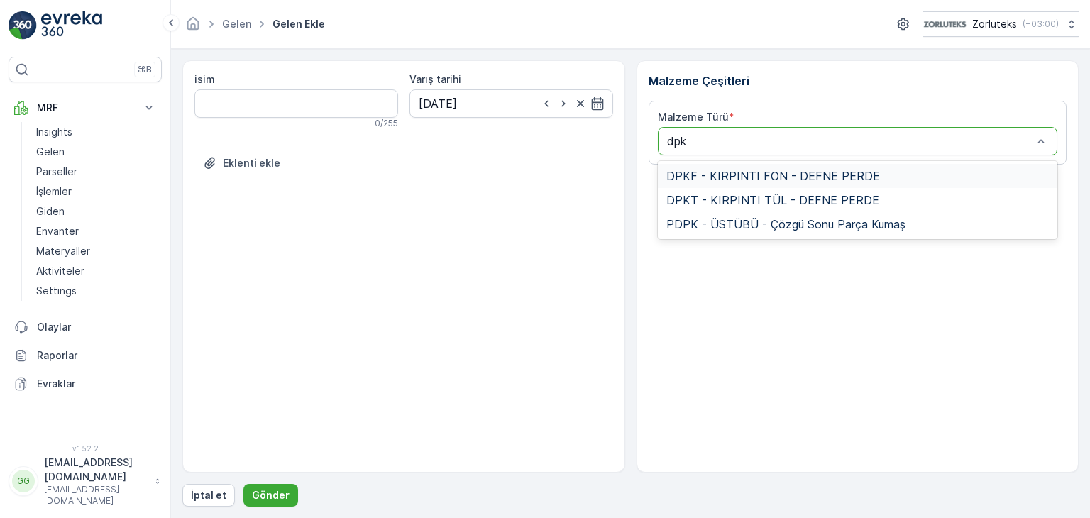
type input "dpkf"
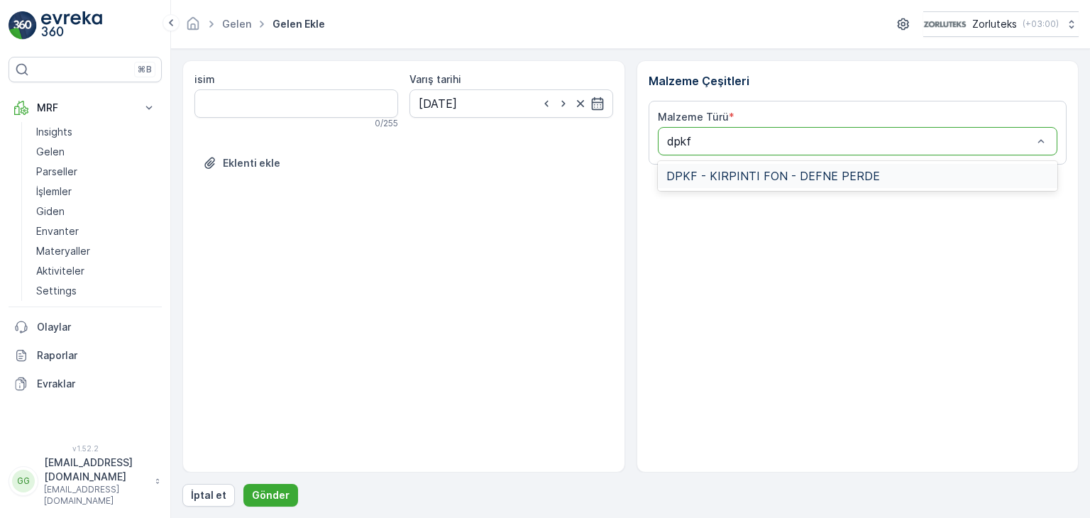
click at [726, 182] on div "DPKF - KIRPINTI FON - DEFNE PERDE" at bounding box center [858, 176] width 400 height 24
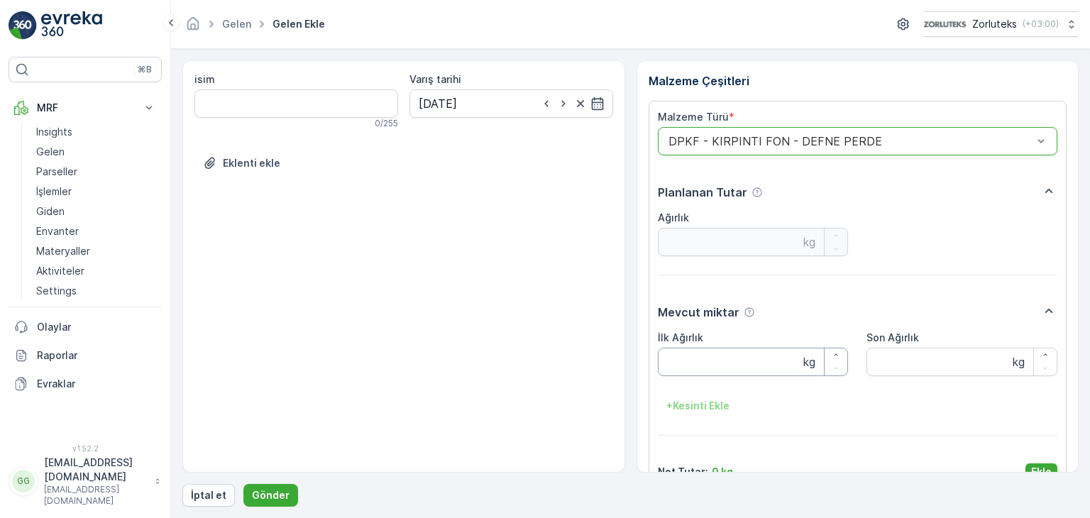
click at [682, 361] on Ağırlık "İlk Ağırlık" at bounding box center [753, 362] width 191 height 28
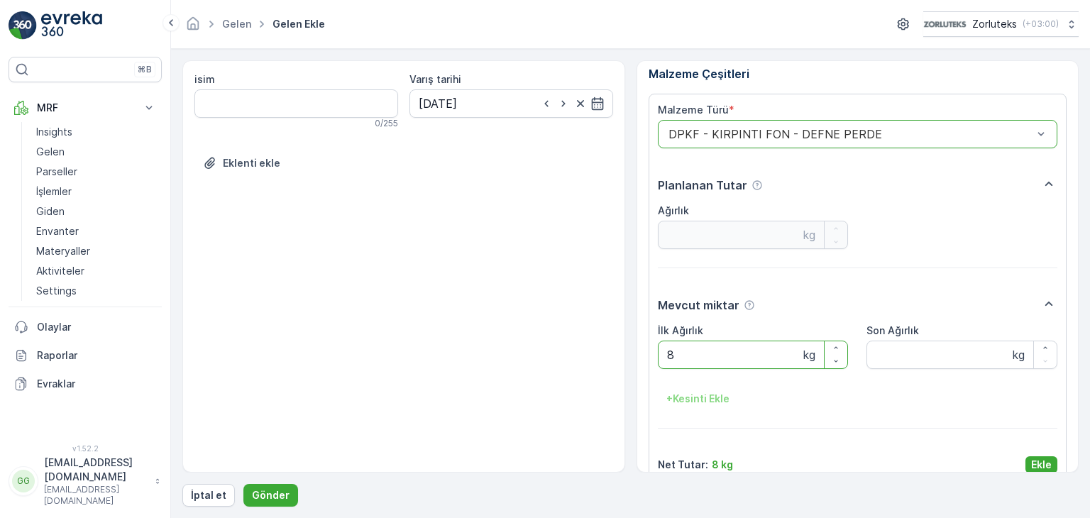
scroll to position [28, 0]
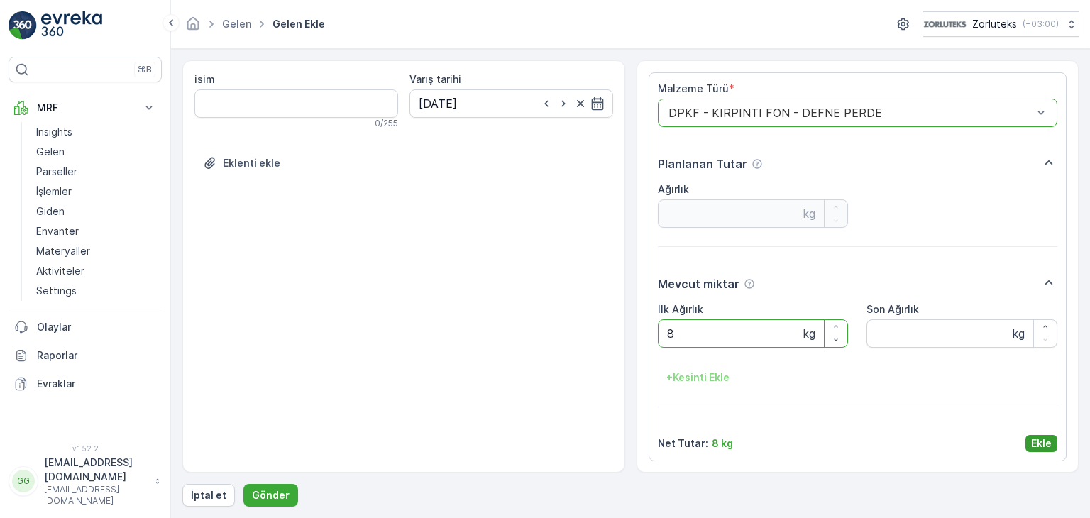
type Ağırlık "8"
click at [1036, 444] on p "Ekle" at bounding box center [1041, 443] width 21 height 14
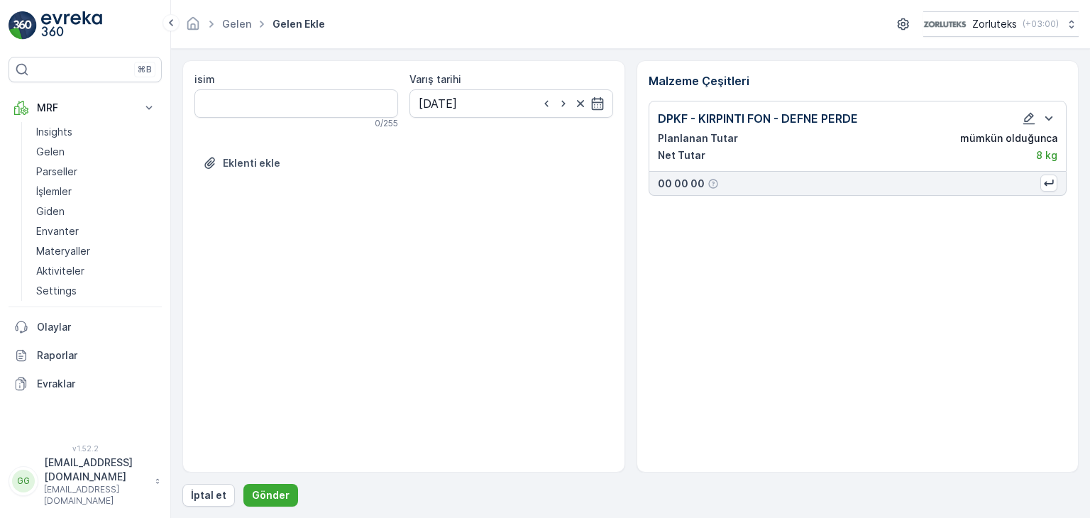
scroll to position [0, 0]
click at [276, 499] on p "Gönder" at bounding box center [271, 495] width 38 height 14
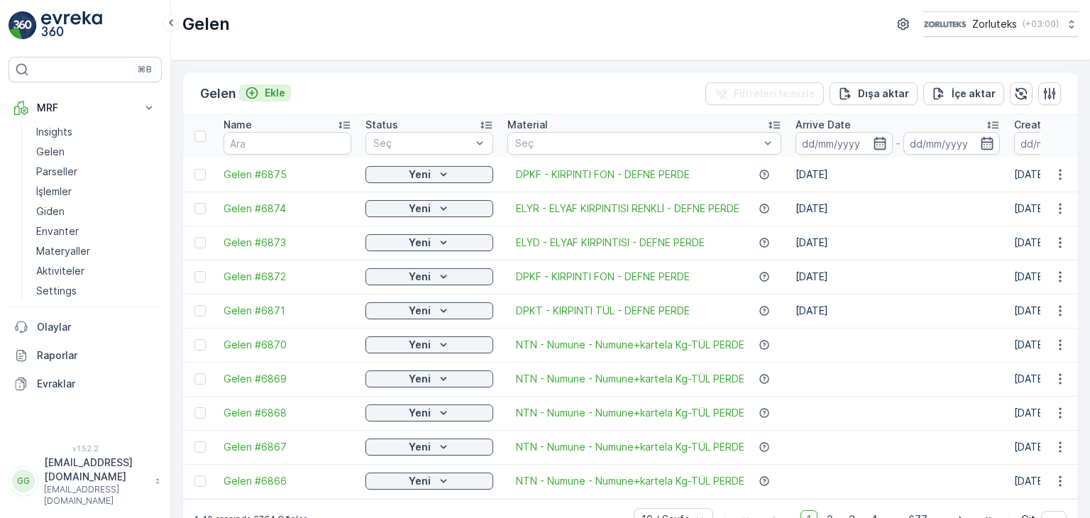
click at [279, 93] on p "Ekle" at bounding box center [275, 93] width 21 height 14
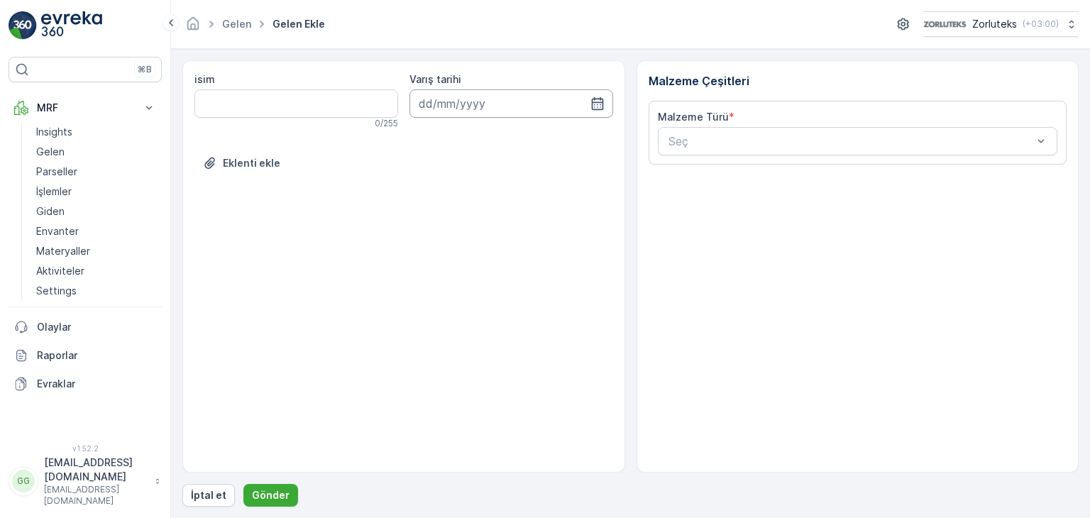
click at [537, 106] on input at bounding box center [511, 103] width 204 height 28
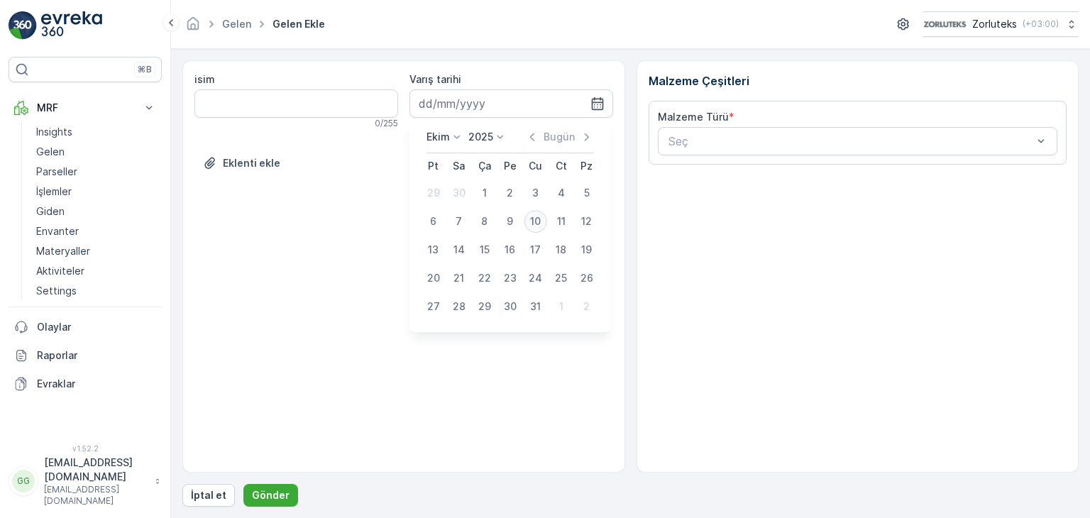
click at [531, 219] on div "10" at bounding box center [535, 221] width 23 height 23
type input "[DATE]"
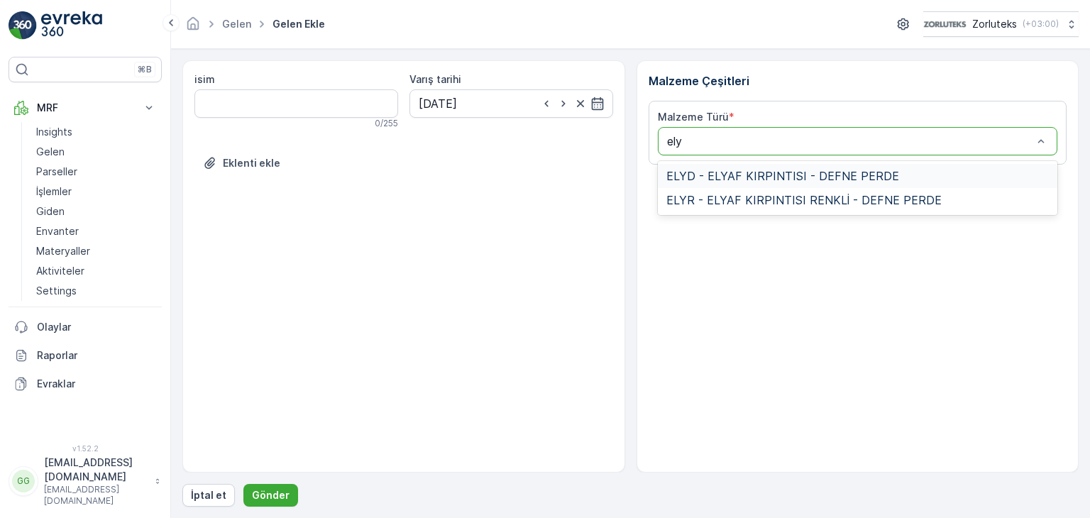
type input "elyd"
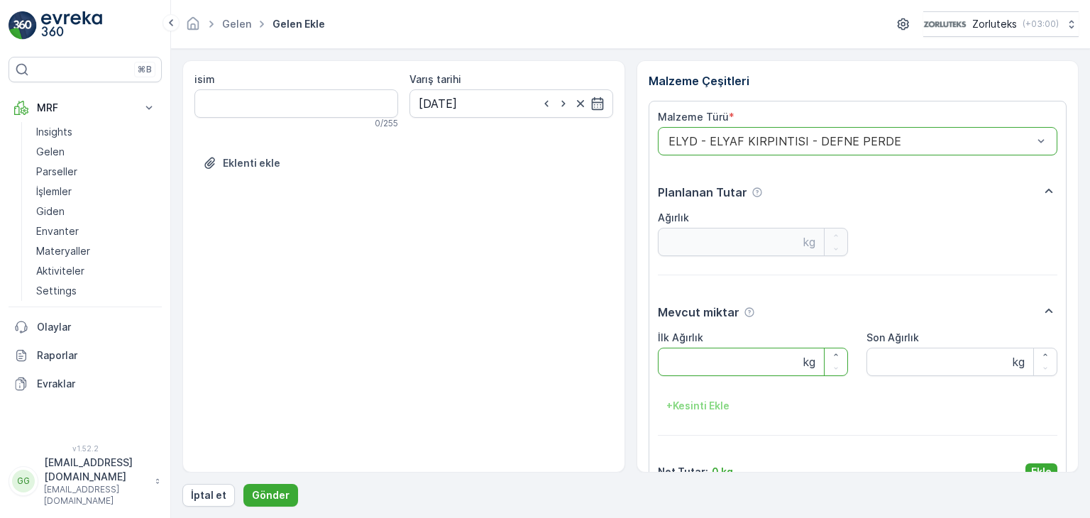
drag, startPoint x: 683, startPoint y: 359, endPoint x: 692, endPoint y: 353, distance: 11.2
click at [685, 358] on Ağırlık "İlk Ağırlık" at bounding box center [753, 362] width 191 height 28
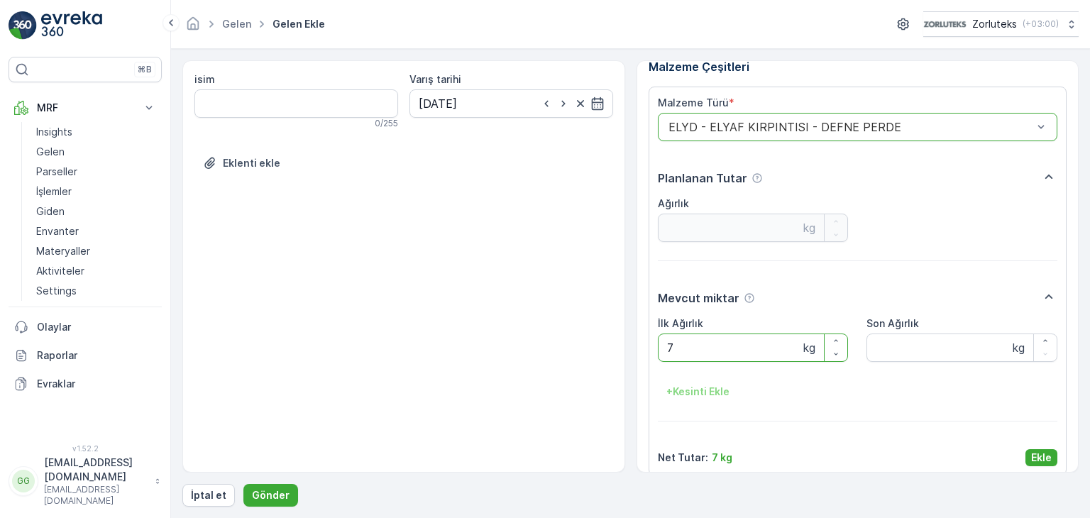
scroll to position [28, 0]
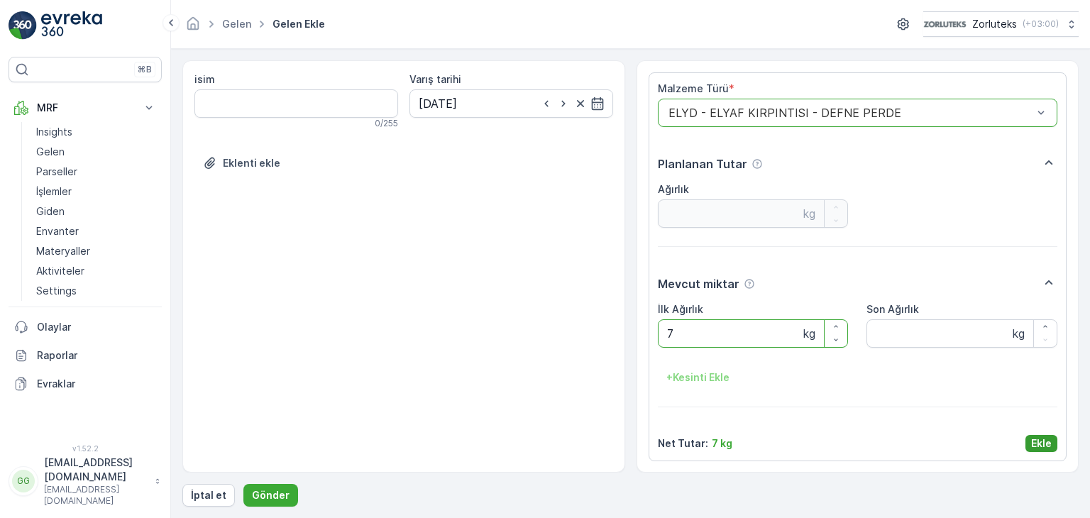
type Ağırlık "7"
click at [1037, 445] on p "Ekle" at bounding box center [1041, 443] width 21 height 14
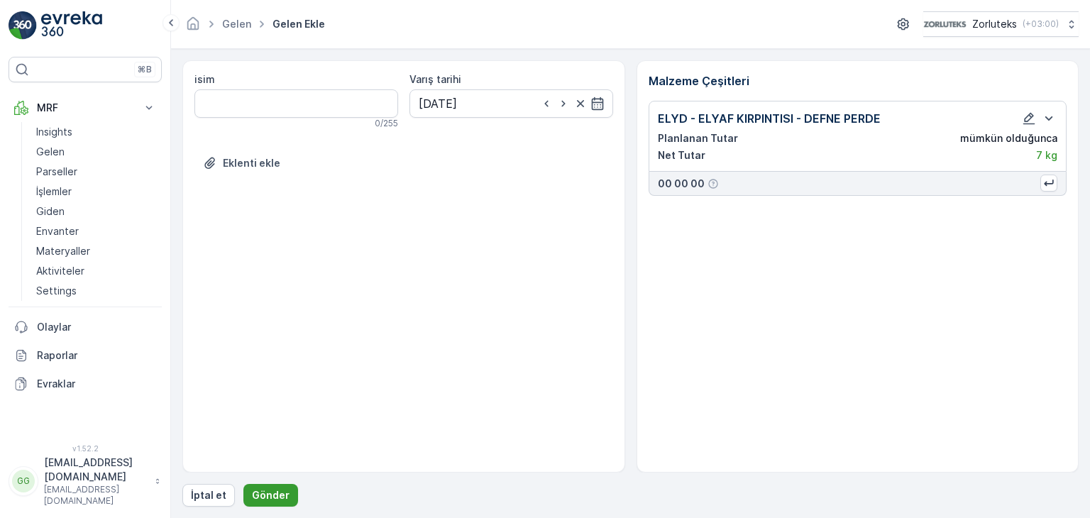
click at [265, 498] on p "Gönder" at bounding box center [271, 495] width 38 height 14
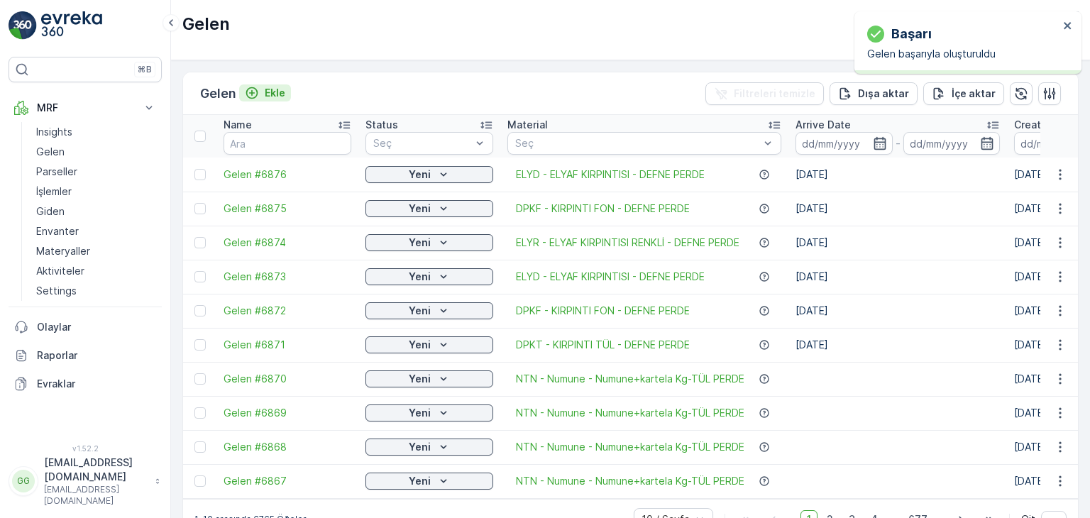
click at [264, 94] on div "Ekle" at bounding box center [265, 93] width 40 height 14
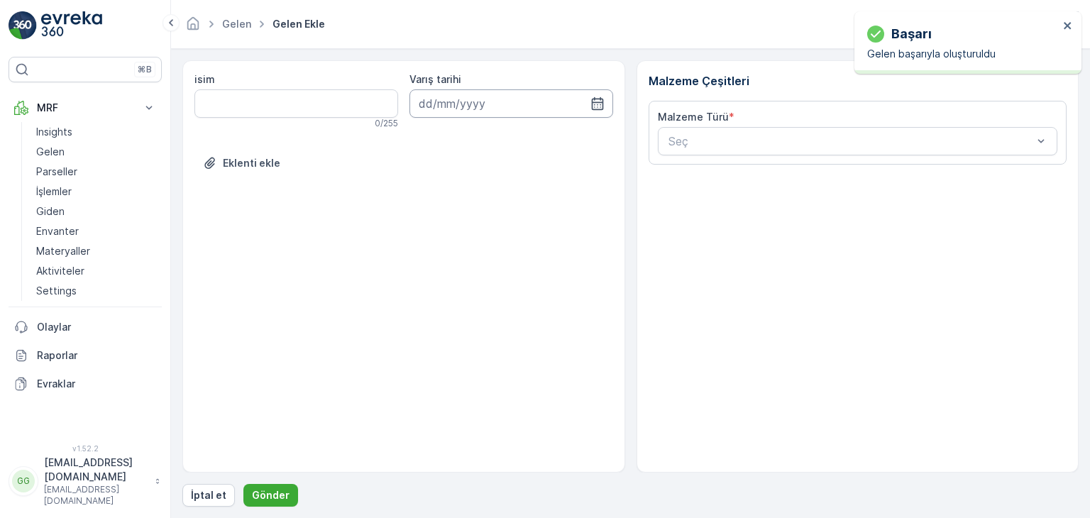
click at [552, 100] on input at bounding box center [511, 103] width 204 height 28
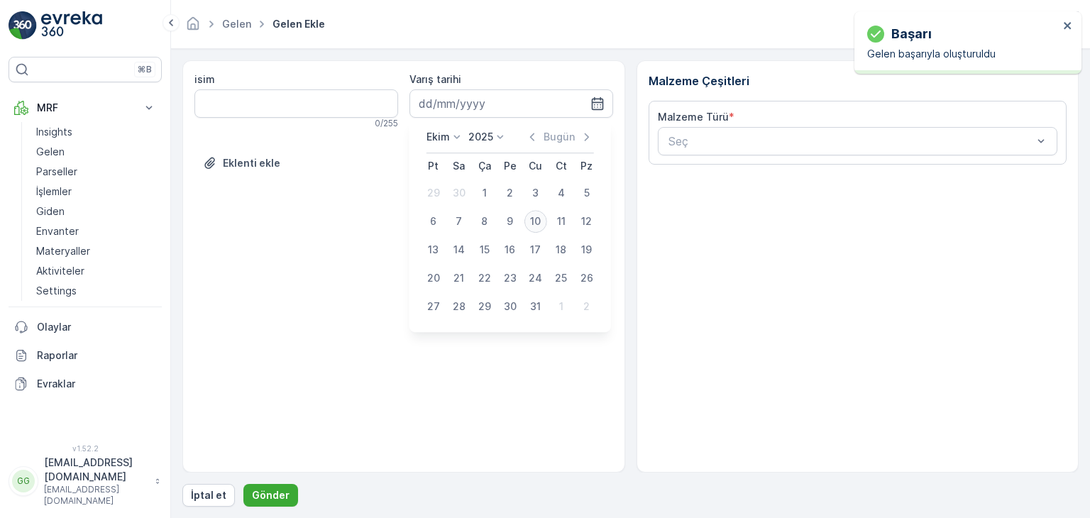
click at [534, 226] on div "10" at bounding box center [535, 221] width 23 height 23
type input "[DATE]"
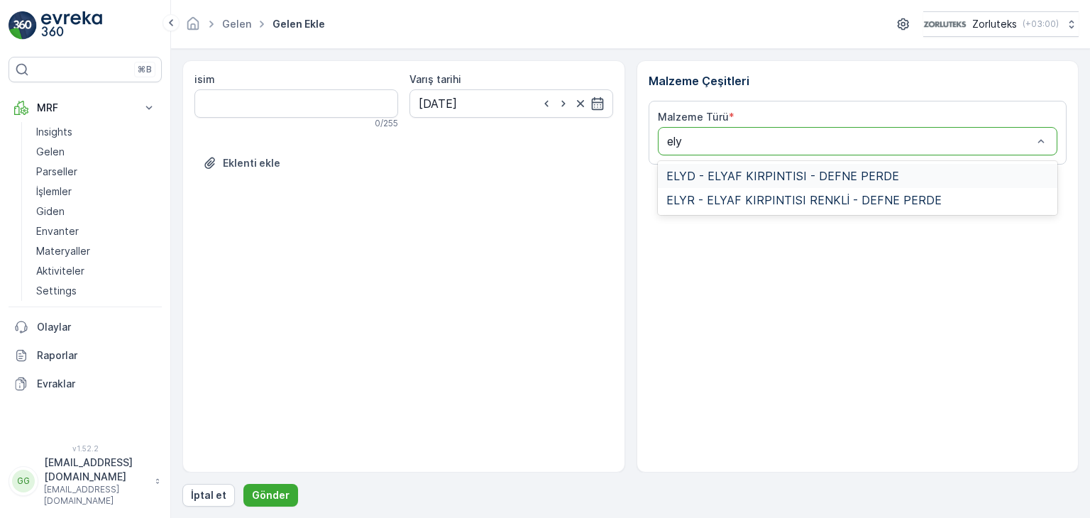
type input "elyr"
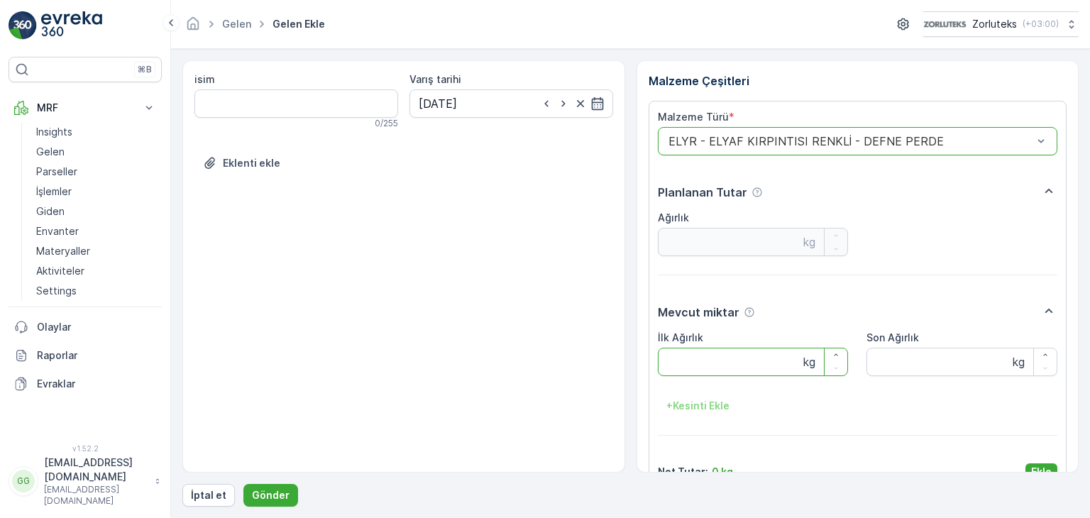
drag, startPoint x: 707, startPoint y: 366, endPoint x: 720, endPoint y: 366, distance: 13.5
click at [713, 366] on Ağırlık "İlk Ağırlık" at bounding box center [753, 362] width 191 height 28
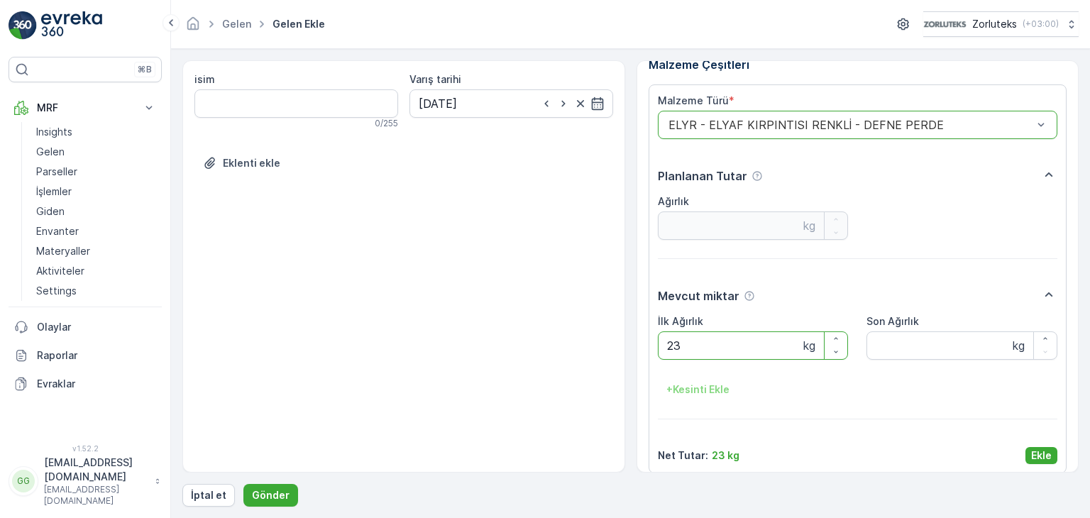
scroll to position [28, 0]
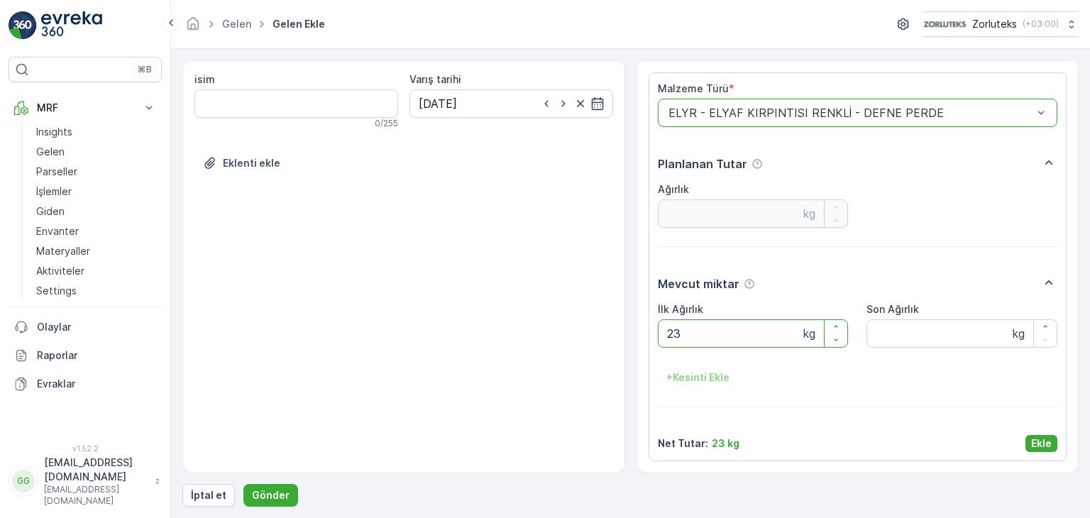
type Ağırlık "23"
click at [1044, 446] on p "Ekle" at bounding box center [1041, 443] width 21 height 14
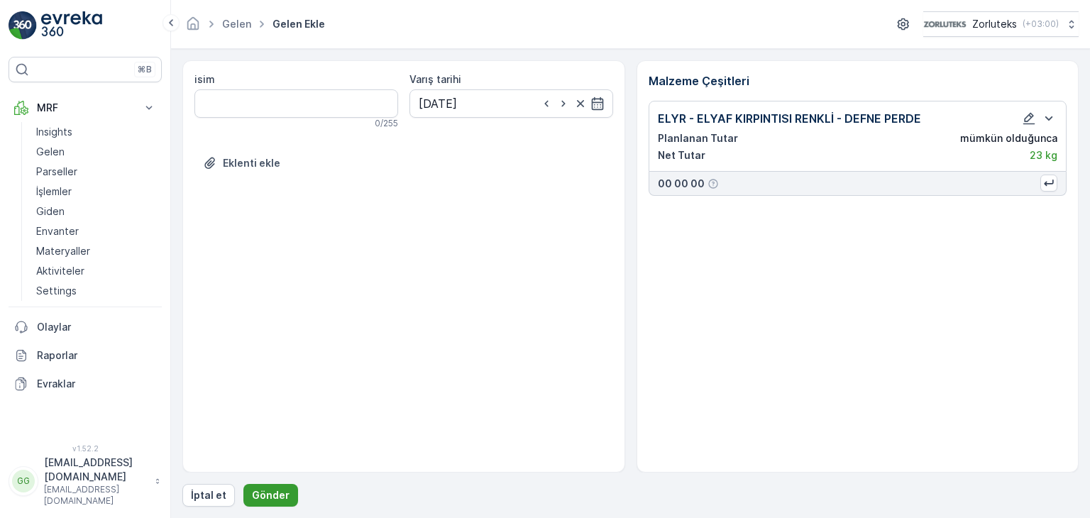
click at [258, 497] on p "Gönder" at bounding box center [271, 495] width 38 height 14
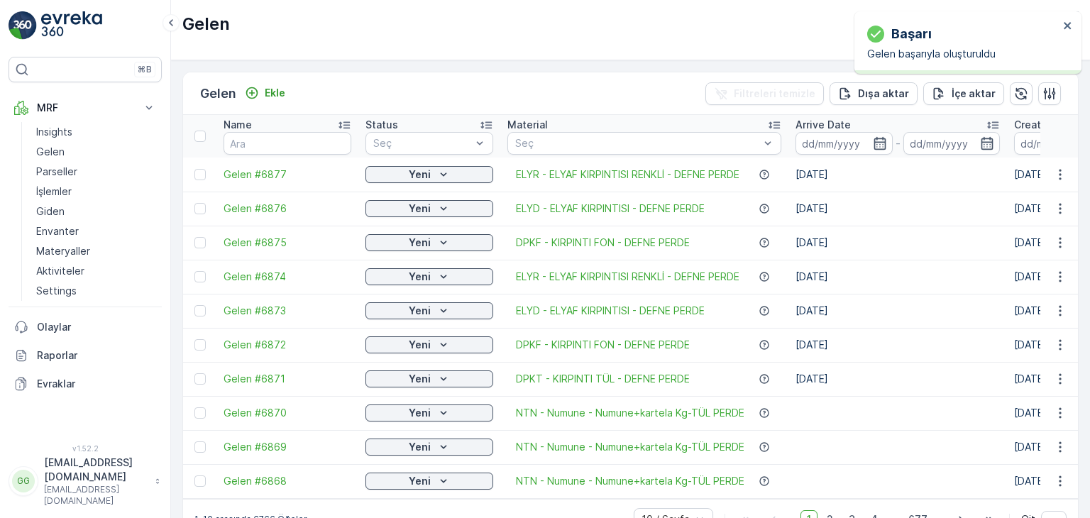
drag, startPoint x: 191, startPoint y: 247, endPoint x: 196, endPoint y: 233, distance: 15.0
click at [193, 245] on td at bounding box center [199, 243] width 33 height 34
click at [201, 238] on div at bounding box center [199, 242] width 11 height 11
click at [194, 237] on input "checkbox" at bounding box center [194, 237] width 0 height 0
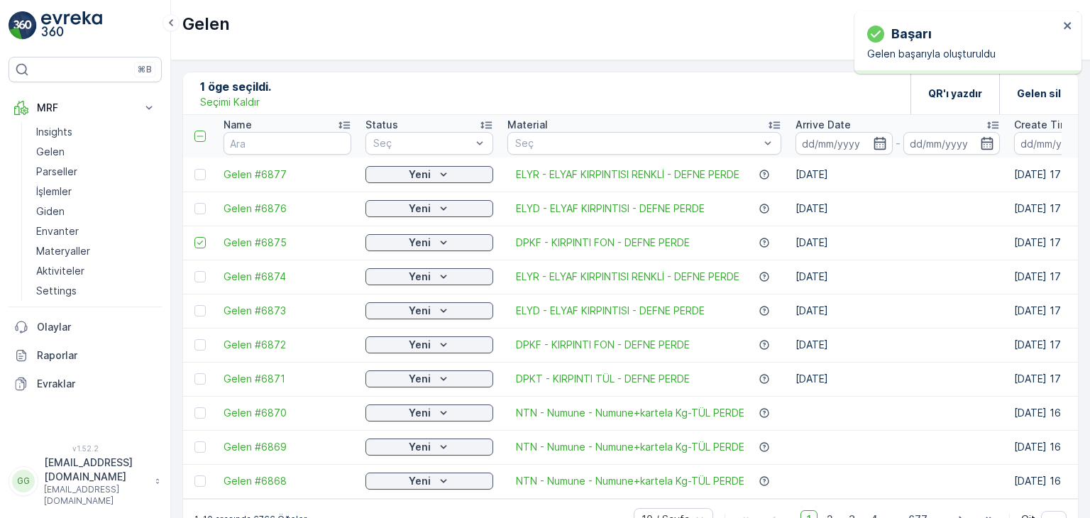
click at [202, 210] on div at bounding box center [199, 208] width 11 height 11
click at [194, 203] on input "checkbox" at bounding box center [194, 203] width 0 height 0
click at [199, 162] on td at bounding box center [199, 174] width 33 height 34
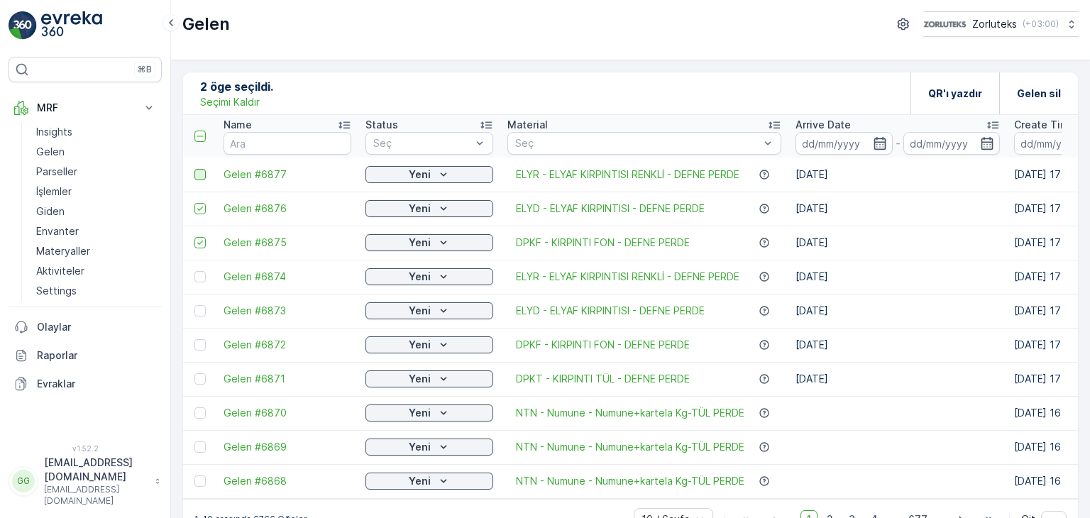
click at [199, 175] on div at bounding box center [199, 174] width 11 height 11
click at [194, 169] on input "checkbox" at bounding box center [194, 169] width 0 height 0
click at [954, 97] on p "QR'ı yazdır" at bounding box center [955, 94] width 54 height 14
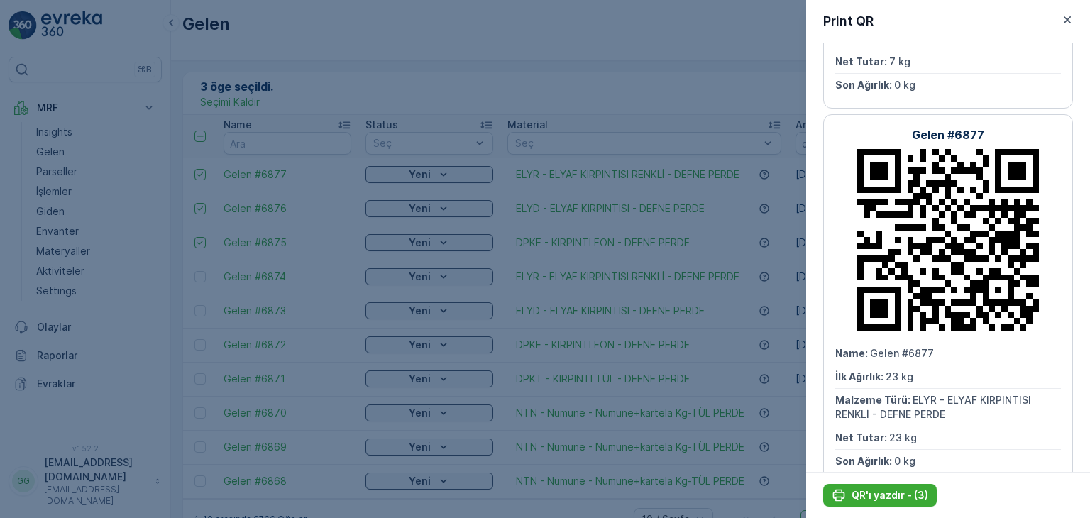
scroll to position [725, 0]
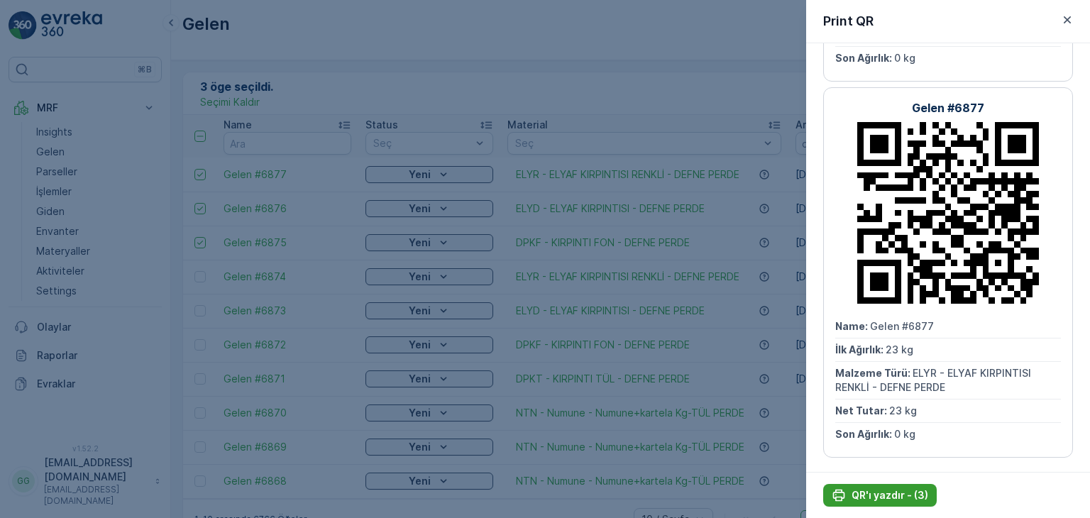
click at [885, 495] on p "QR'ı yazdır - (3)" at bounding box center [889, 495] width 77 height 14
click at [1067, 21] on icon "button" at bounding box center [1067, 20] width 14 height 14
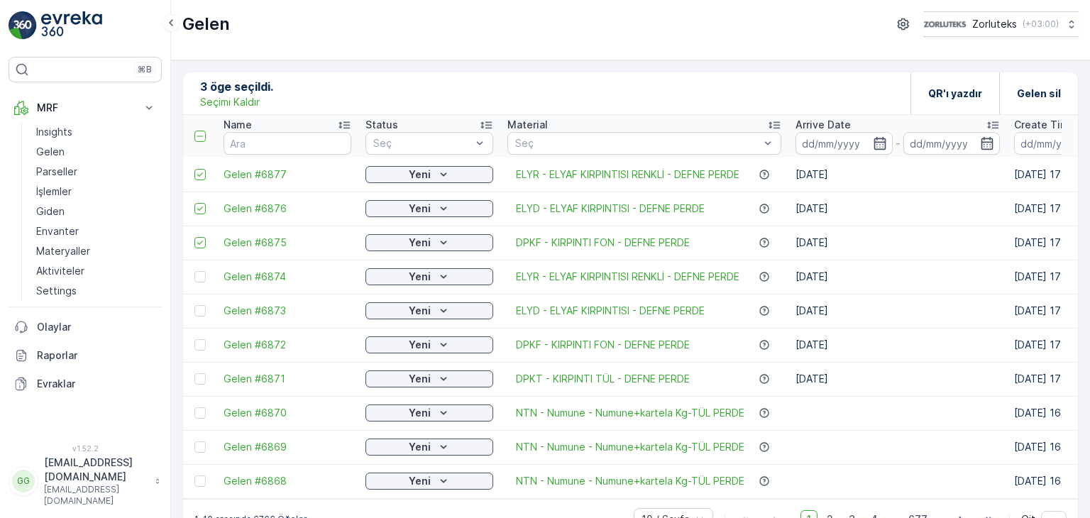
click at [221, 98] on p "Seçimi Kaldır" at bounding box center [230, 102] width 60 height 14
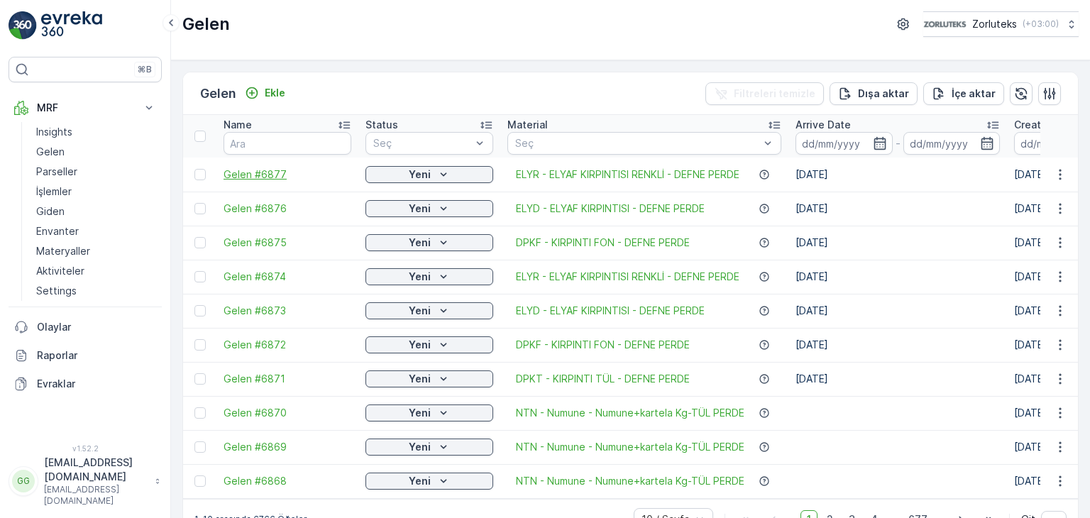
click at [254, 178] on span "Gelen #6877" at bounding box center [287, 174] width 128 height 14
drag, startPoint x: 204, startPoint y: 187, endPoint x: 200, endPoint y: 180, distance: 7.7
click at [201, 187] on td at bounding box center [199, 174] width 33 height 34
click at [199, 176] on div at bounding box center [199, 174] width 11 height 11
click at [194, 169] on input "checkbox" at bounding box center [194, 169] width 0 height 0
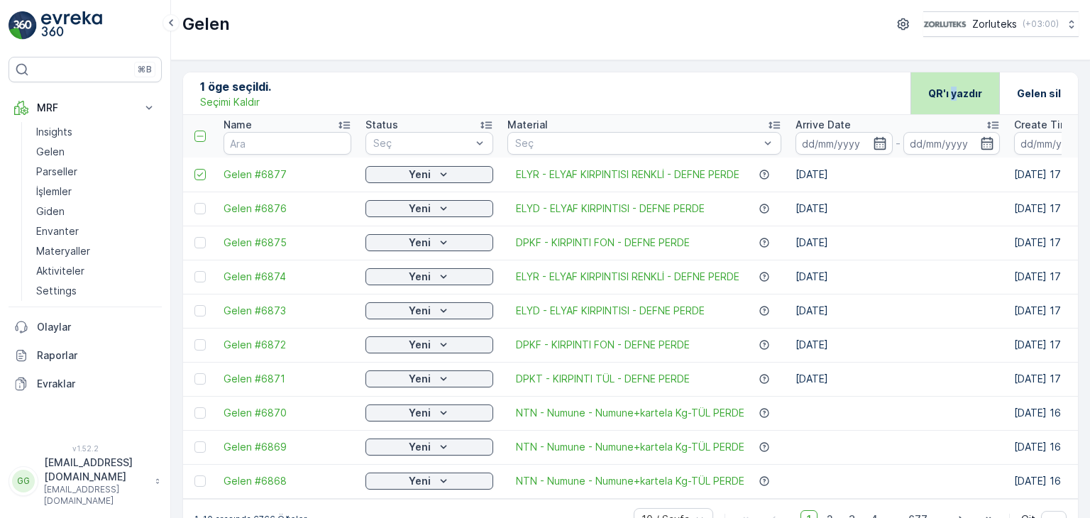
click at [951, 87] on p "QR'ı yazdır" at bounding box center [955, 94] width 54 height 14
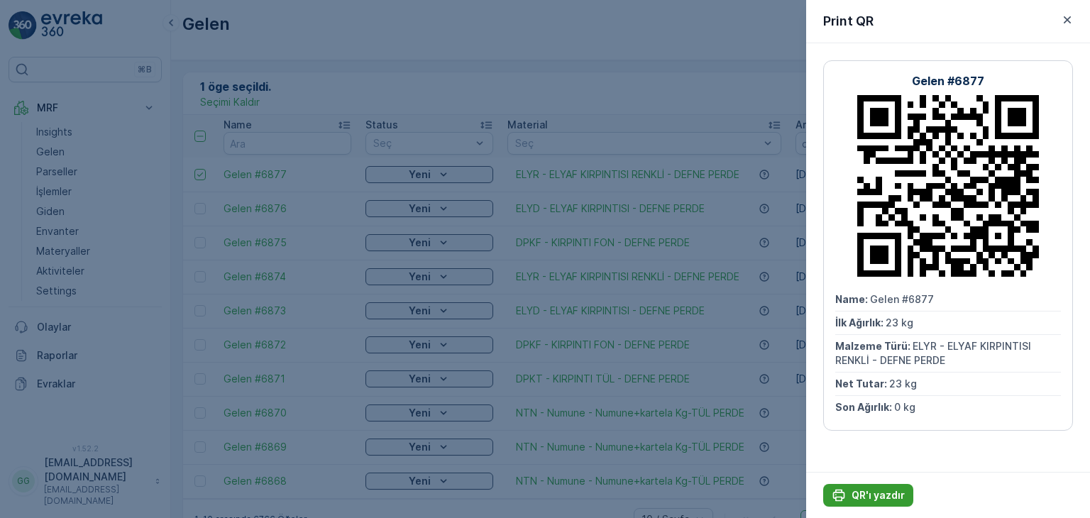
click at [856, 495] on p "QR'ı yazdır" at bounding box center [877, 495] width 53 height 14
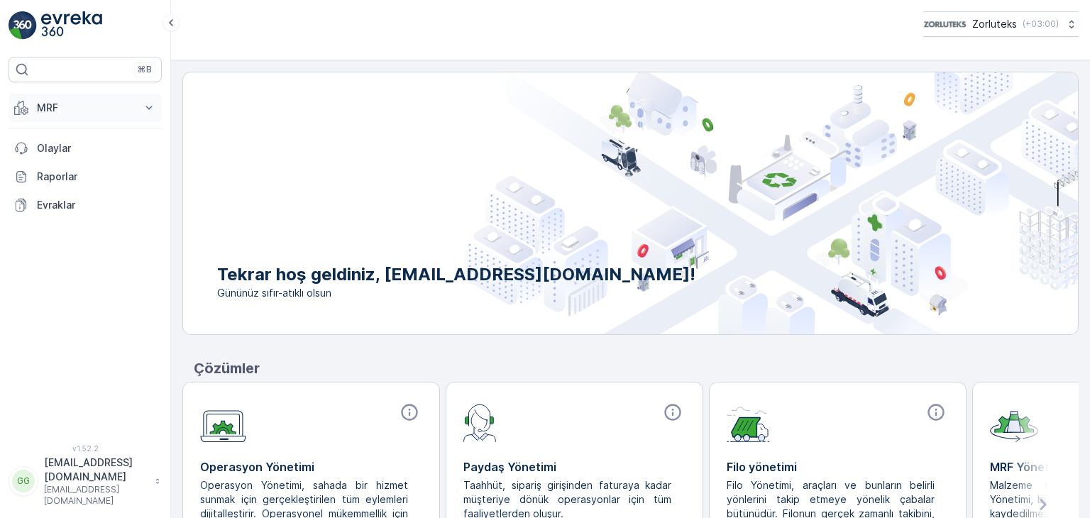
click at [87, 117] on button "MRF" at bounding box center [85, 108] width 153 height 28
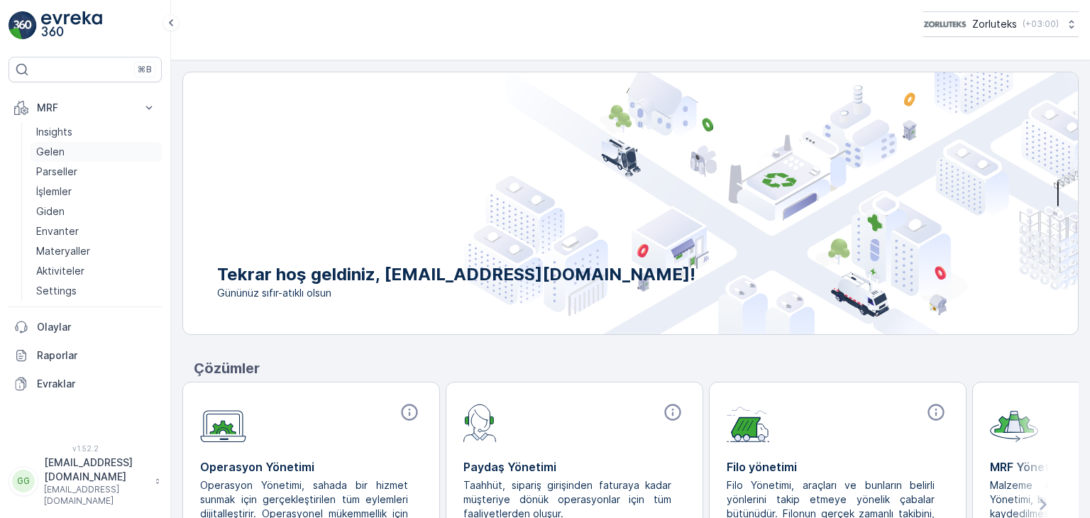
click at [38, 148] on p "Gelen" at bounding box center [50, 152] width 28 height 14
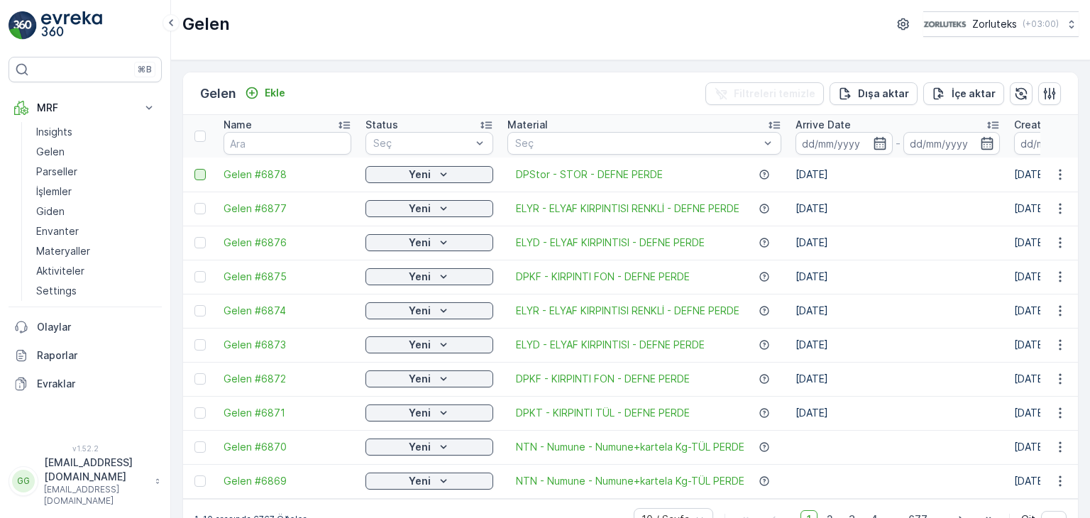
click at [199, 172] on div at bounding box center [199, 174] width 11 height 11
click at [194, 169] on input "checkbox" at bounding box center [194, 169] width 0 height 0
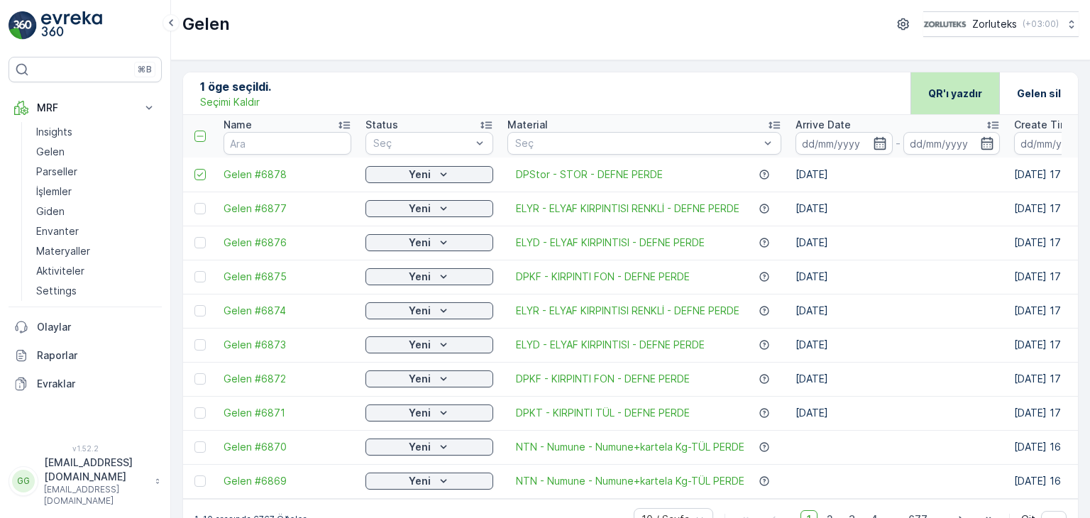
click at [941, 96] on p "QR'ı yazdır" at bounding box center [955, 94] width 54 height 14
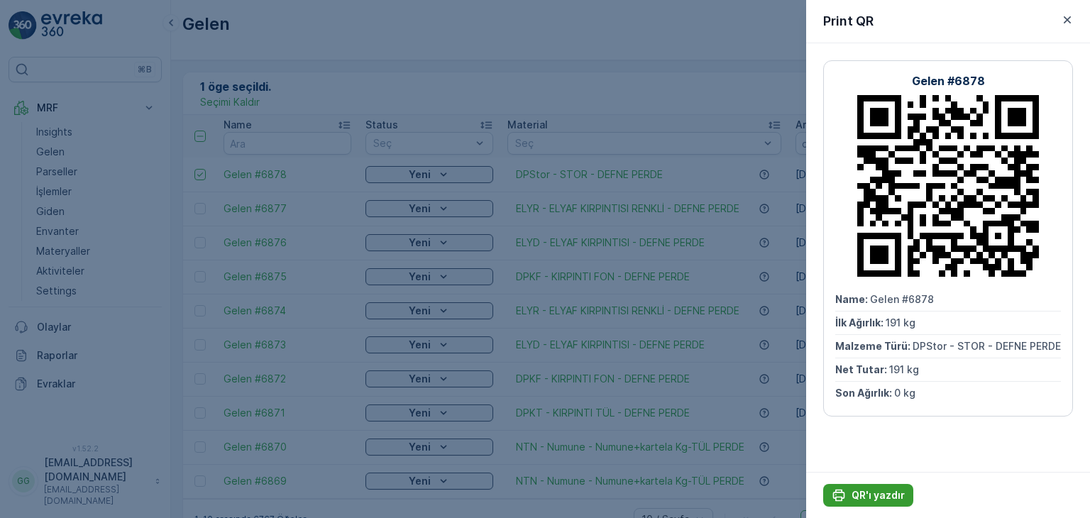
click at [891, 494] on p "QR'ı yazdır" at bounding box center [877, 495] width 53 height 14
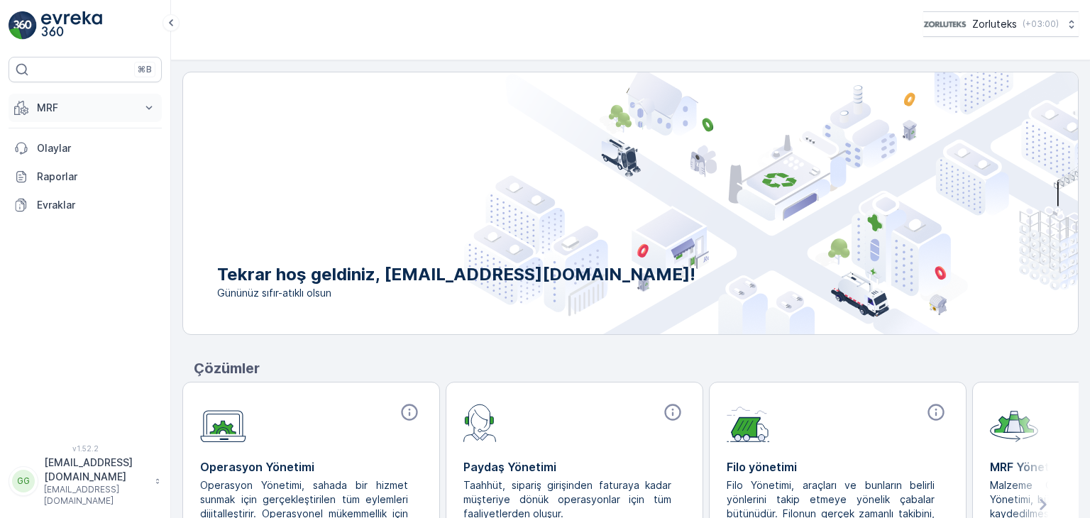
click at [124, 110] on p "MRF" at bounding box center [85, 108] width 96 height 14
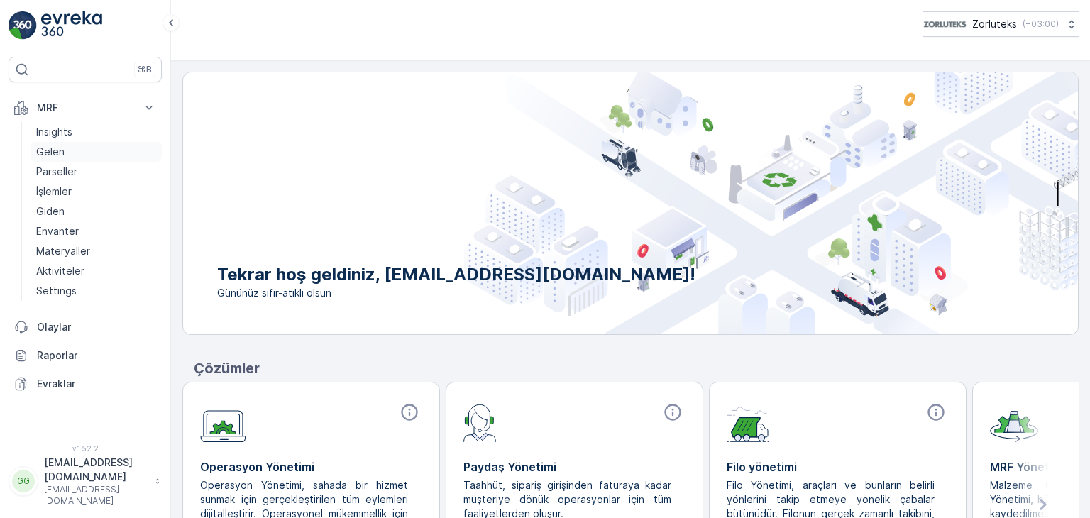
click at [51, 155] on p "Gelen" at bounding box center [50, 152] width 28 height 14
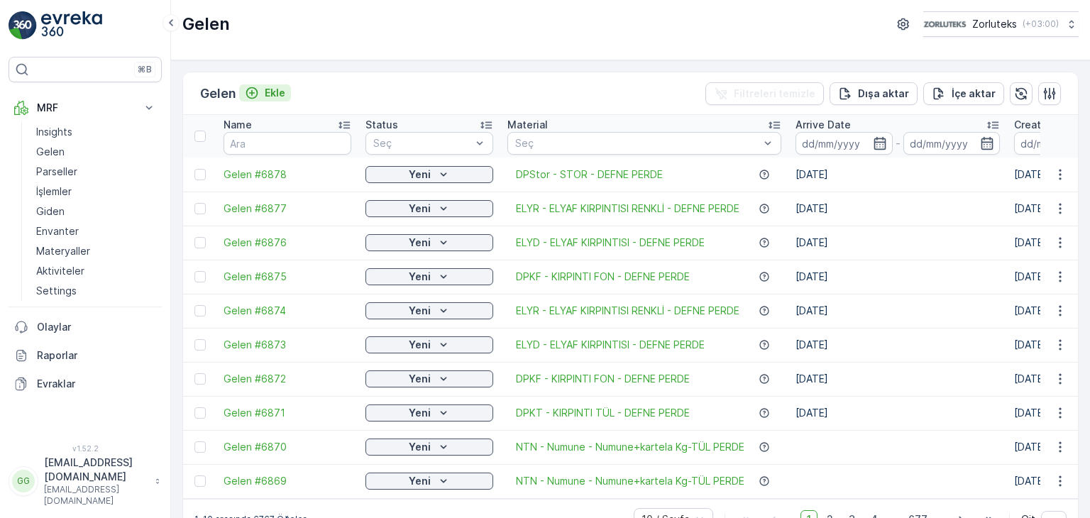
click at [278, 97] on p "Ekle" at bounding box center [275, 93] width 21 height 14
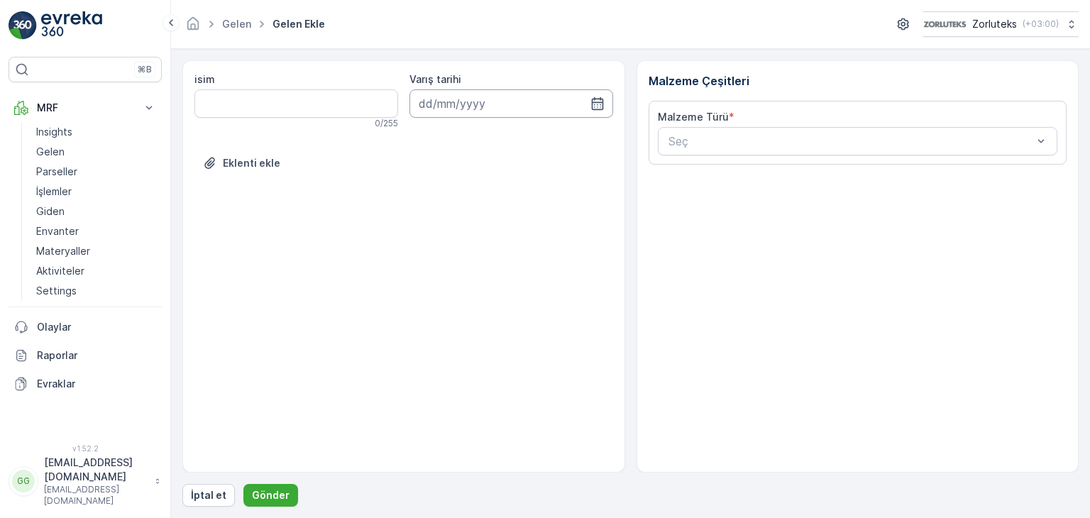
click at [587, 98] on input at bounding box center [511, 103] width 204 height 28
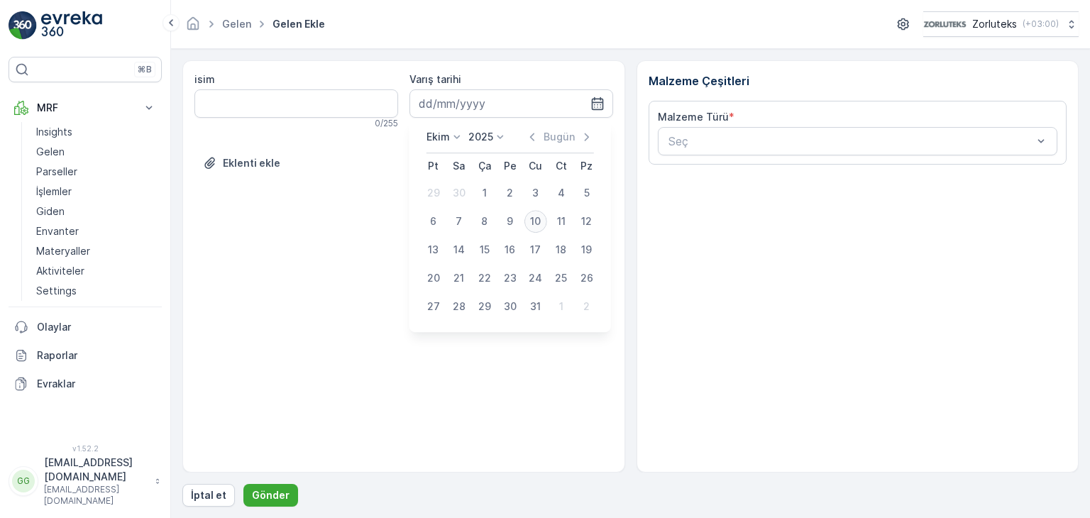
click at [534, 219] on div "10" at bounding box center [535, 221] width 23 height 23
type input "[DATE]"
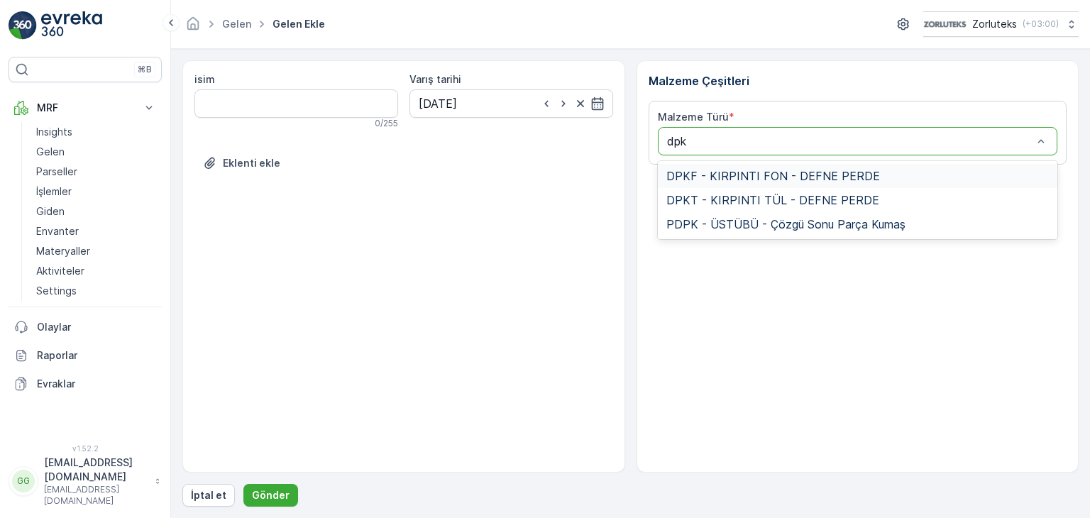
type input "dpkt"
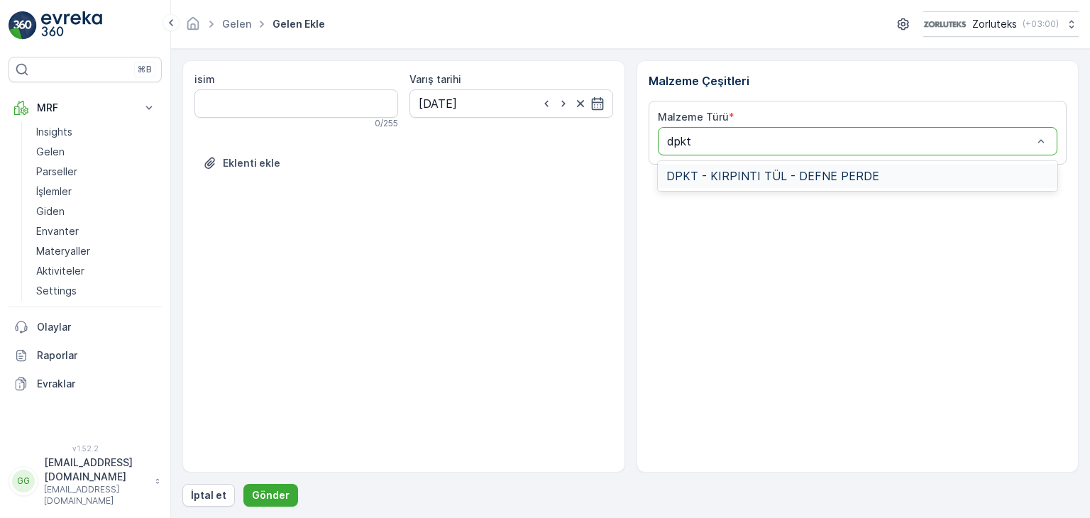
click at [718, 182] on span "DPKT - KIRPINTI TÜL - DEFNE PERDE" at bounding box center [772, 176] width 213 height 13
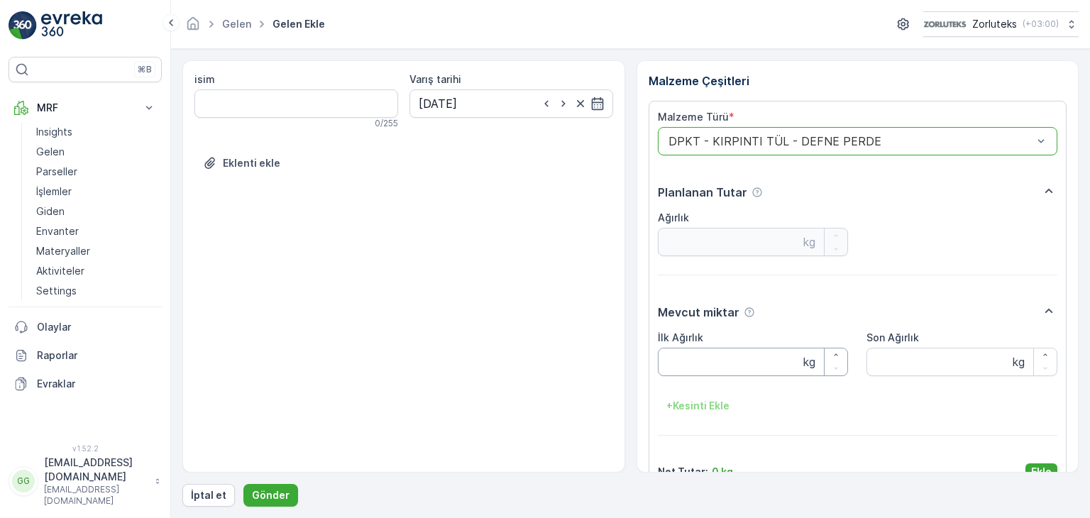
drag, startPoint x: 760, startPoint y: 359, endPoint x: 757, endPoint y: 348, distance: 11.7
click at [758, 358] on Ağırlık "İlk Ağırlık" at bounding box center [753, 362] width 191 height 28
type Ağırlık "40"
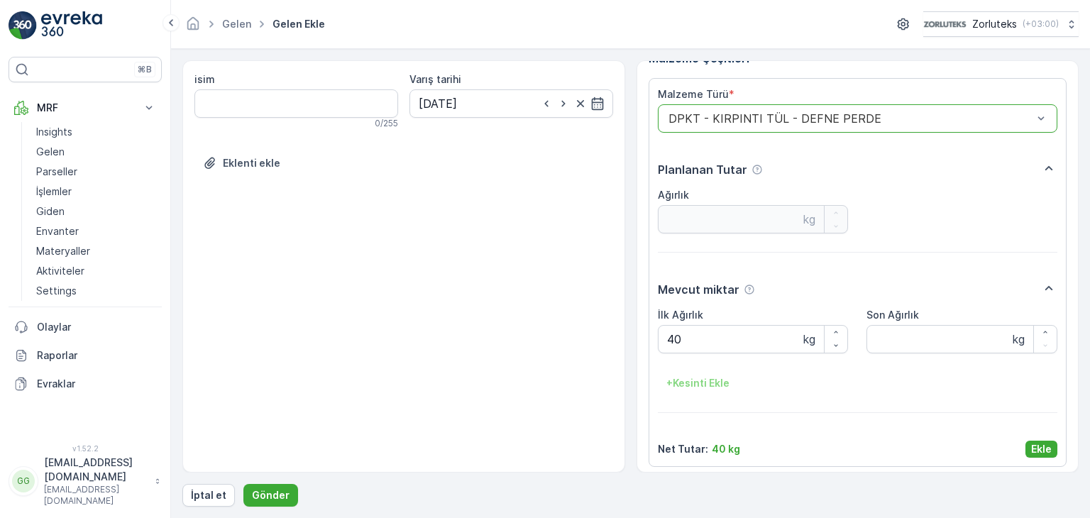
scroll to position [28, 0]
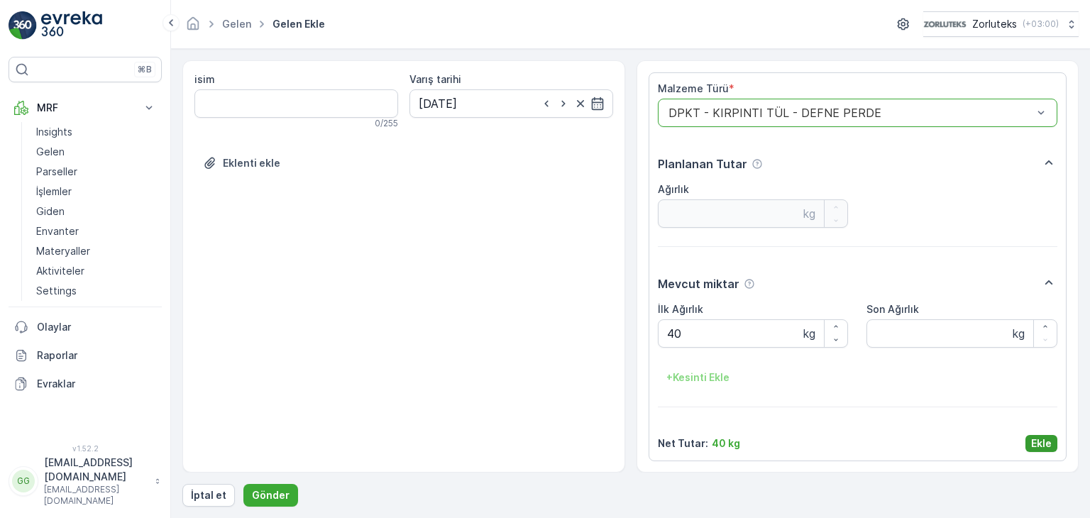
click at [1032, 442] on p "Ekle" at bounding box center [1041, 443] width 21 height 14
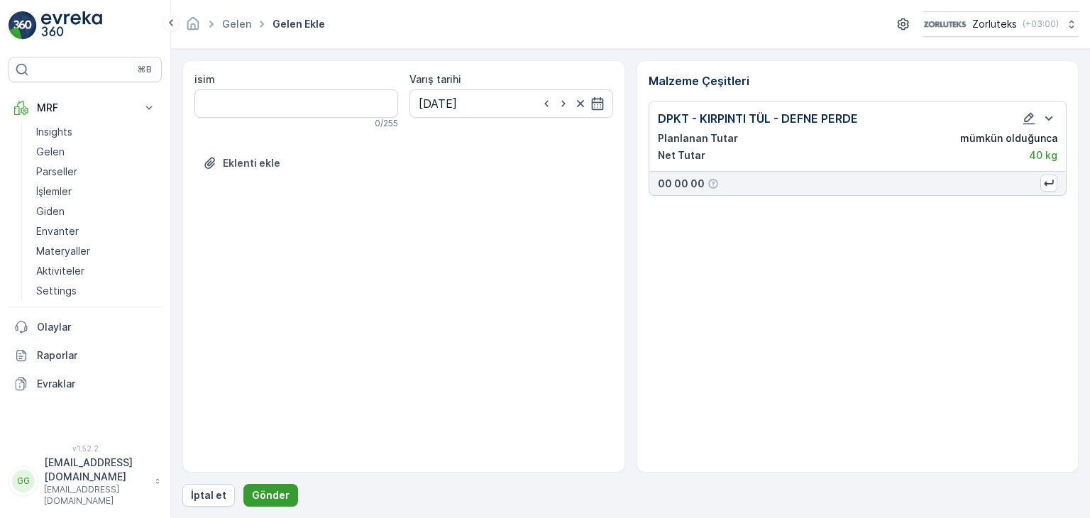
click at [257, 494] on p "Gönder" at bounding box center [271, 495] width 38 height 14
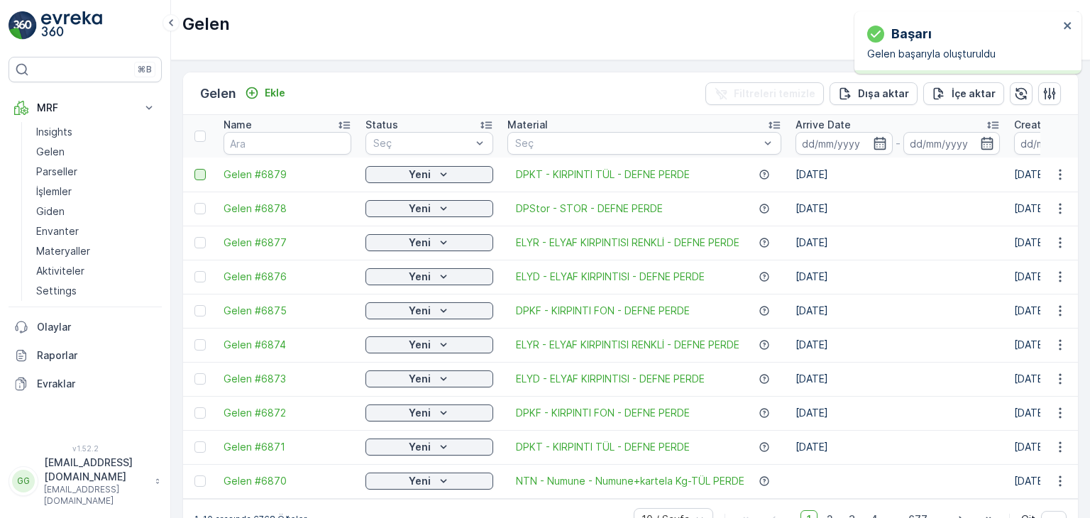
click at [201, 172] on div at bounding box center [199, 174] width 11 height 11
click at [194, 169] on input "checkbox" at bounding box center [194, 169] width 0 height 0
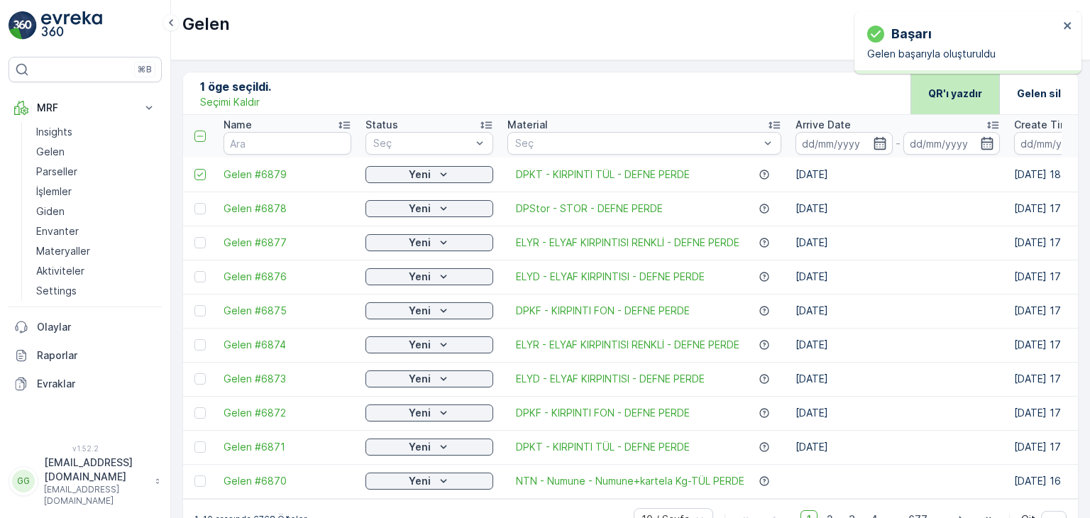
click at [962, 98] on p "QR'ı yazdır" at bounding box center [955, 94] width 54 height 14
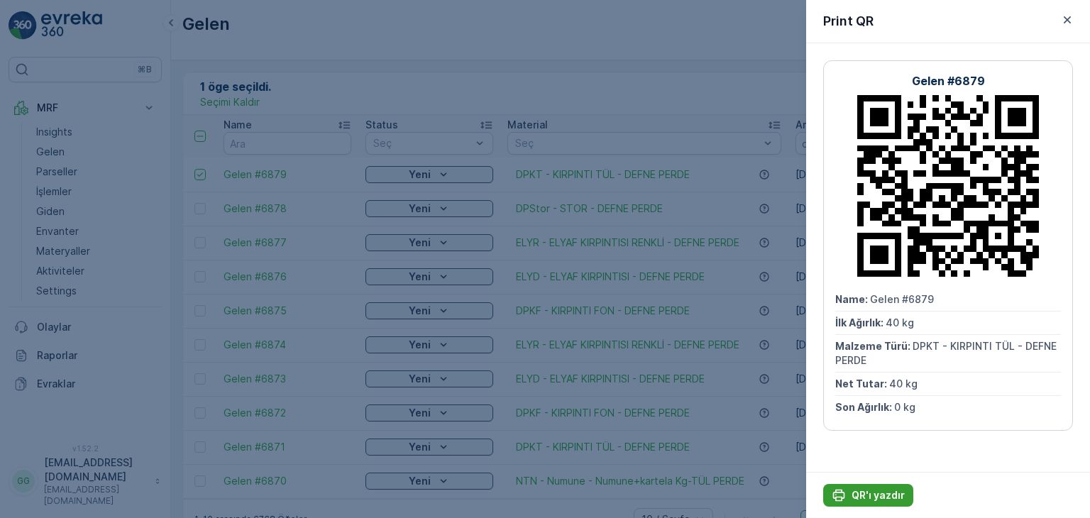
click at [902, 493] on button "QR'ı yazdır" at bounding box center [868, 495] width 90 height 23
click at [889, 494] on p "QR'ı yazdır" at bounding box center [877, 495] width 53 height 14
